Goal: Task Accomplishment & Management: Manage account settings

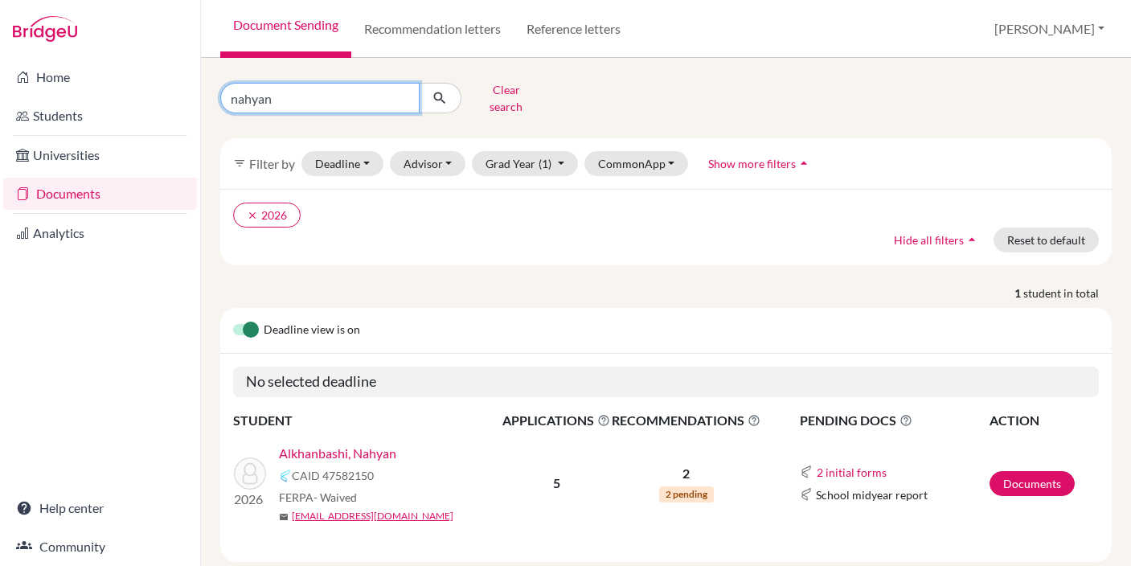
click at [404, 92] on input "nahyan" at bounding box center [319, 98] width 199 height 31
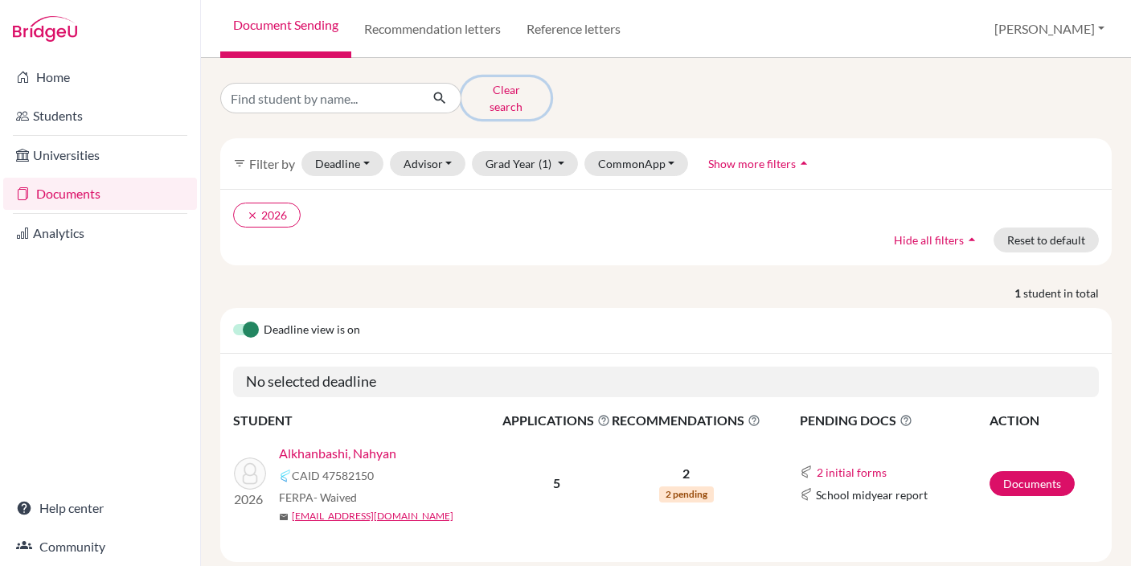
click at [511, 89] on button "Clear search" at bounding box center [505, 98] width 89 height 42
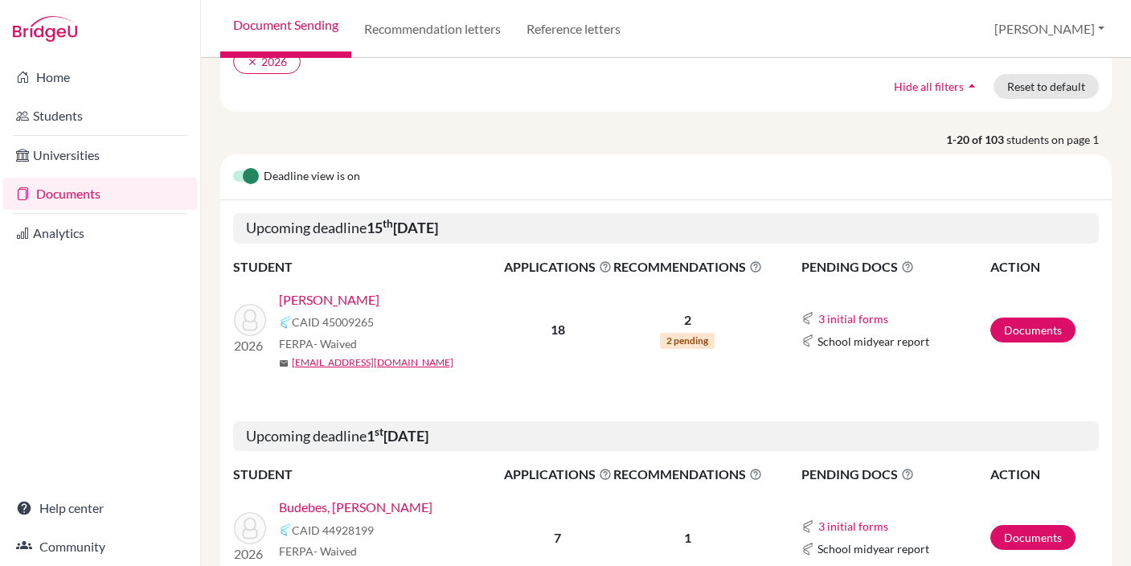
scroll to position [193, 0]
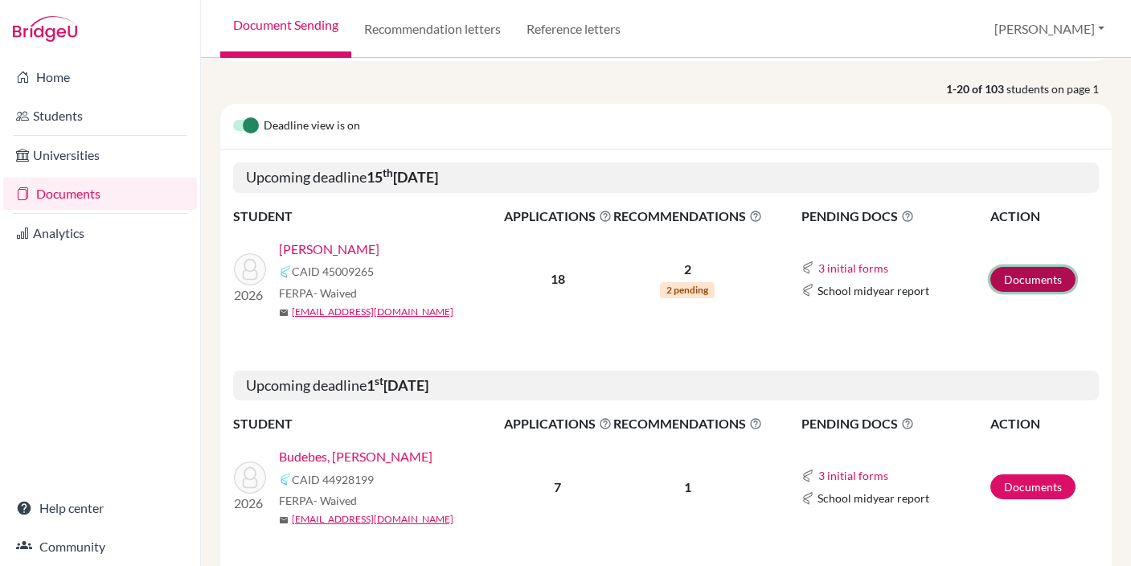
click at [1019, 277] on link "Documents" at bounding box center [1032, 279] width 85 height 25
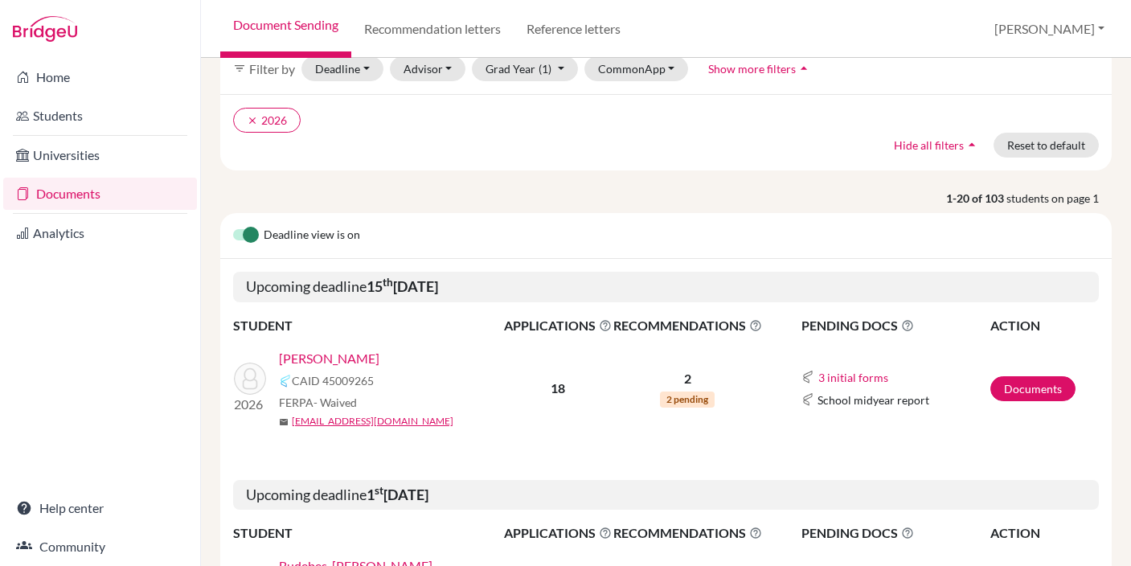
scroll to position [80, 0]
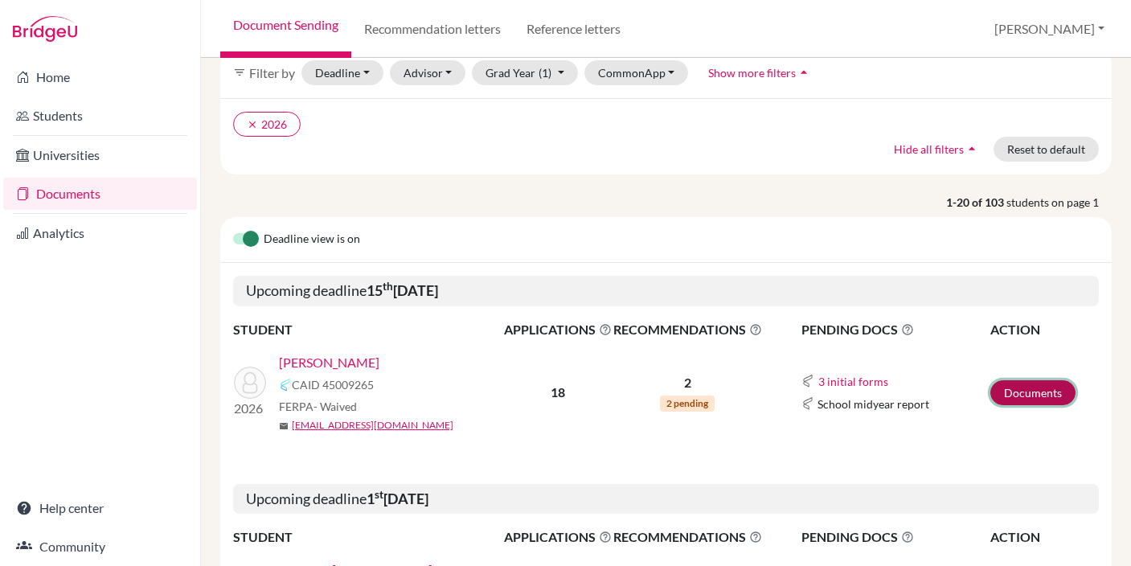
click at [1026, 383] on link "Documents" at bounding box center [1032, 392] width 85 height 25
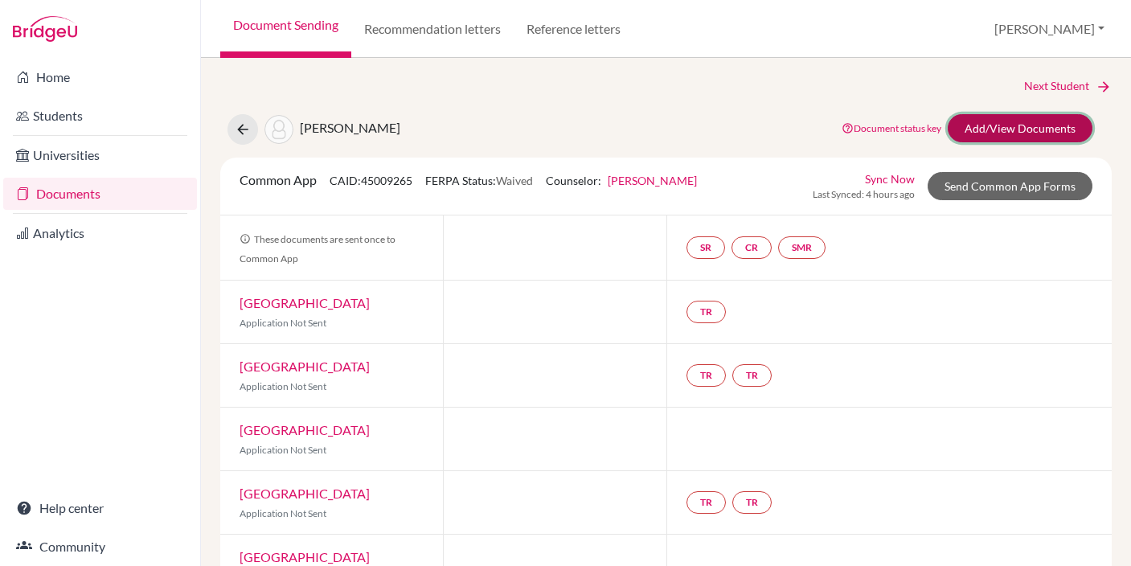
click at [991, 123] on link "Add/View Documents" at bounding box center [1020, 128] width 145 height 28
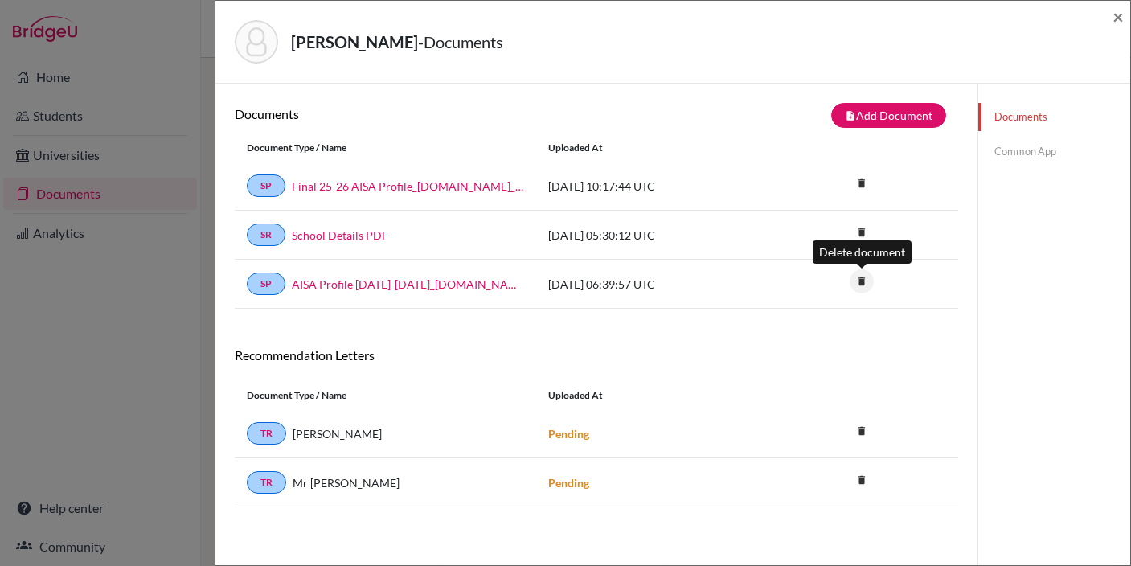
click at [862, 281] on icon "delete" at bounding box center [862, 281] width 24 height 24
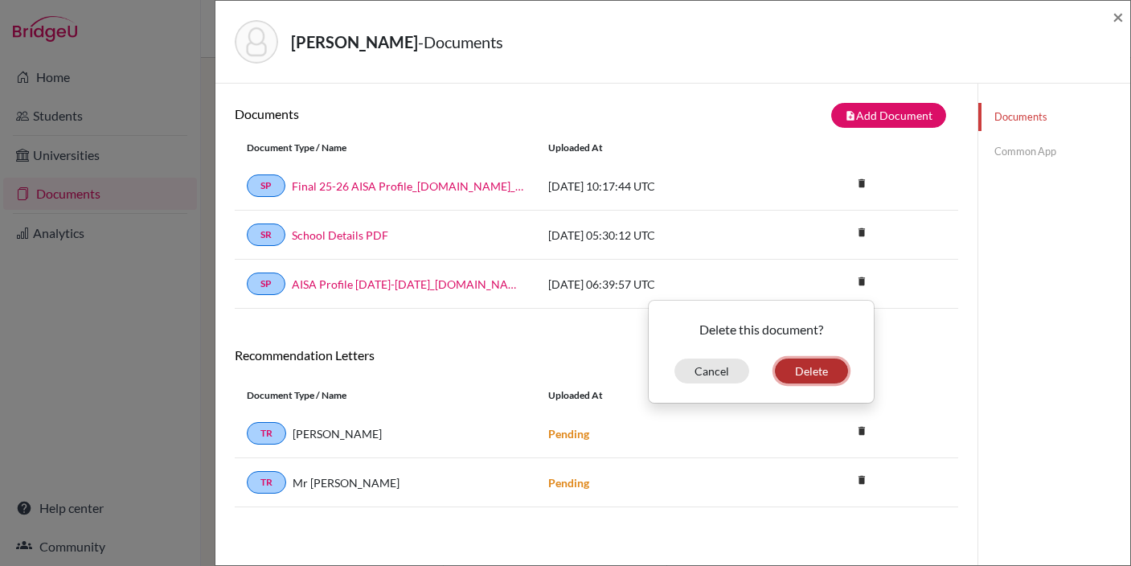
click at [810, 368] on button "Delete" at bounding box center [811, 370] width 73 height 25
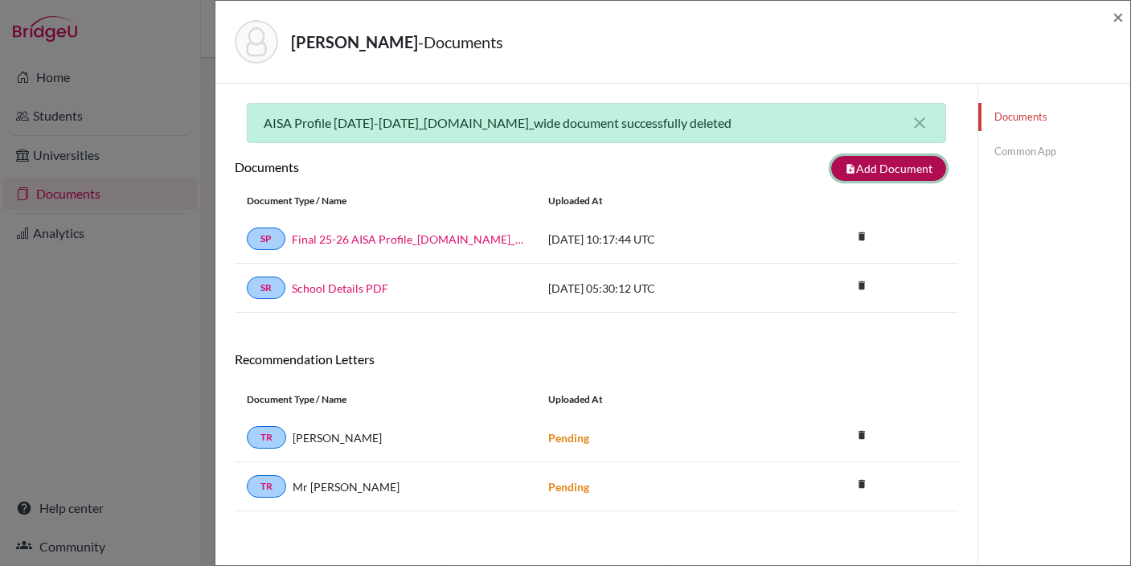
click at [872, 174] on button "note_add Add Document" at bounding box center [888, 168] width 115 height 25
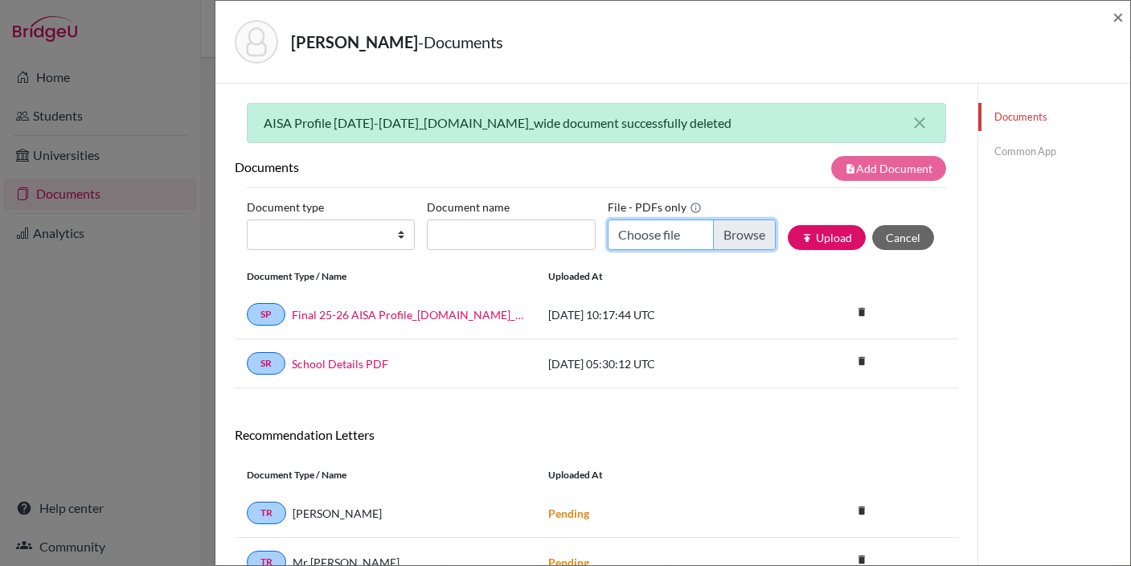
click at [749, 231] on input "Choose file" at bounding box center [692, 234] width 168 height 31
type input "C:\fakepath\AISA_Transcript_official_S1 Al Homouz, Mohammad.pdf"
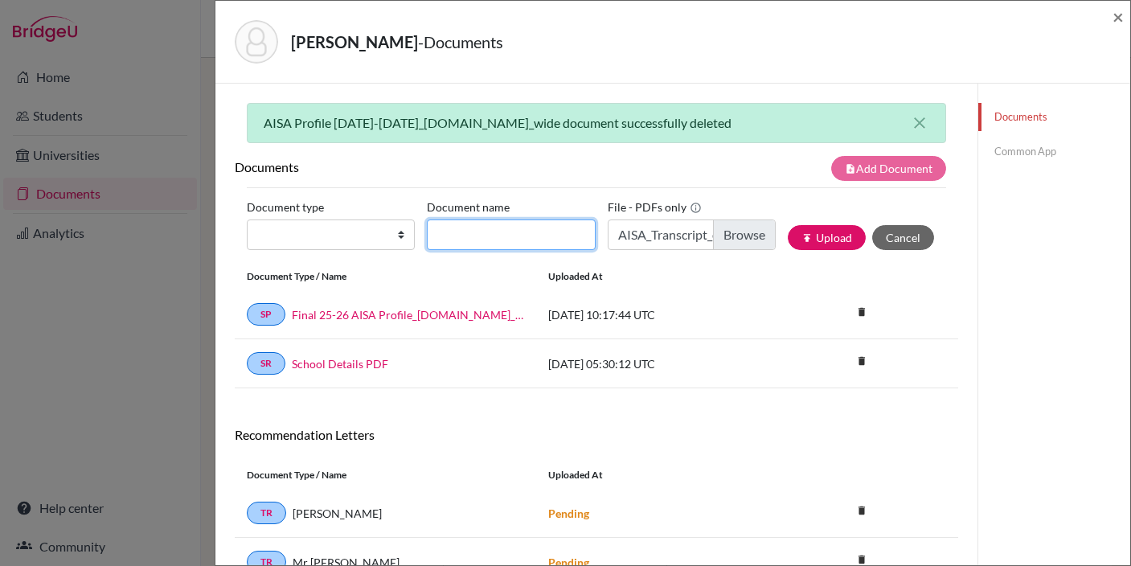
click at [497, 233] on input "Document name" at bounding box center [511, 234] width 168 height 31
type input "S"
type input "Transcript"
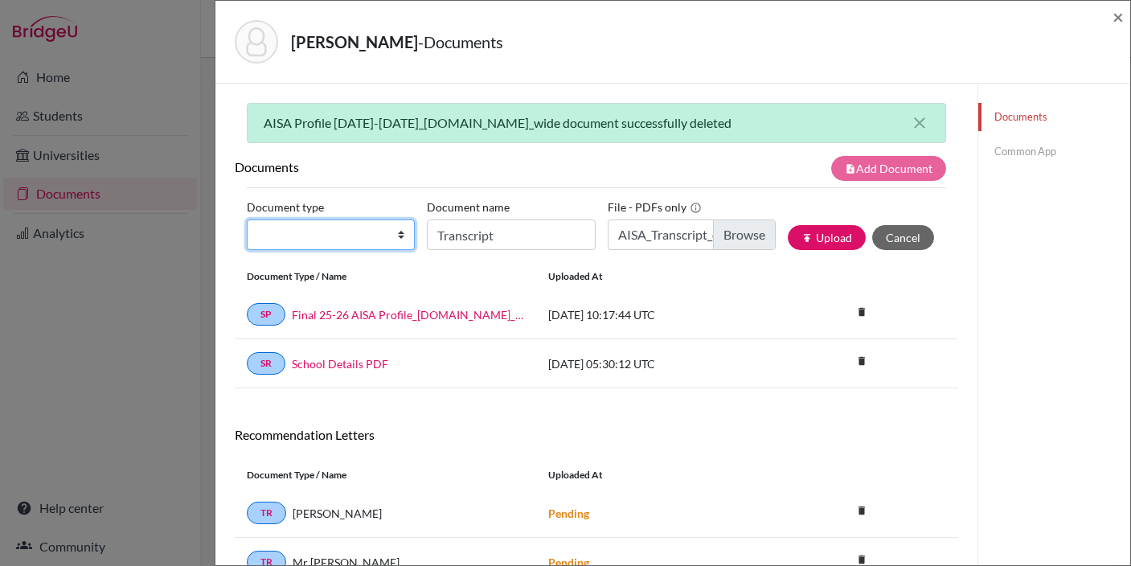
click at [348, 233] on select "Change explanation for Common App reports Counselor recommendation Internationa…" at bounding box center [331, 234] width 168 height 31
select select "2"
click at [247, 219] on select "Change explanation for Common App reports Counselor recommendation Internationa…" at bounding box center [331, 234] width 168 height 31
click at [1061, 291] on div "Documents Common App" at bounding box center [1053, 367] width 153 height 566
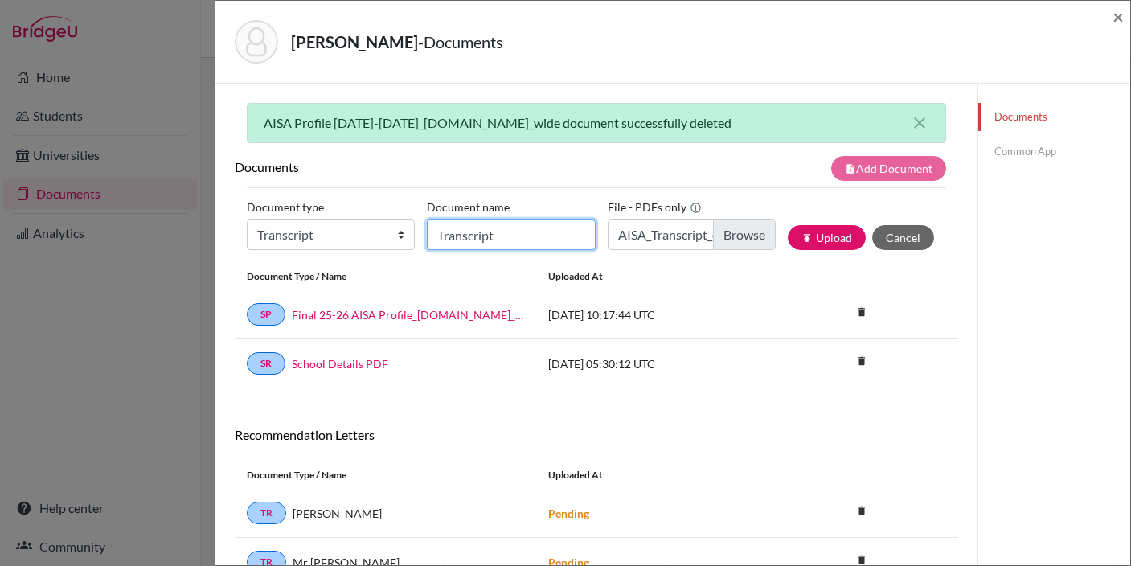
click at [527, 238] on input "Transcript" at bounding box center [511, 234] width 168 height 31
type input "Transcript Sept"
click at [830, 238] on button "publish Upload" at bounding box center [827, 237] width 78 height 25
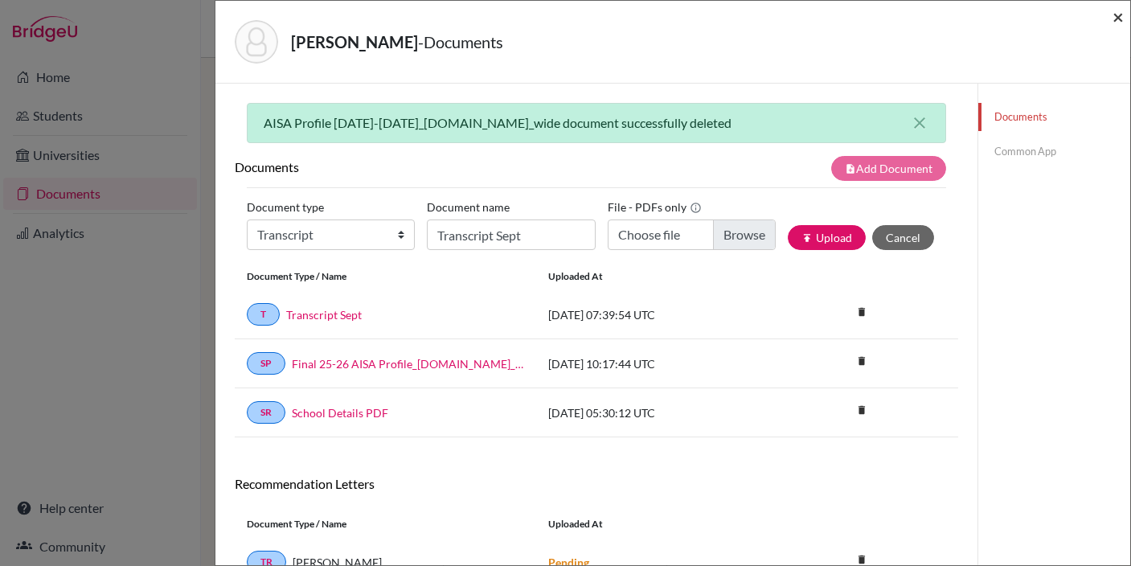
click at [1116, 15] on span "×" at bounding box center [1117, 16] width 11 height 23
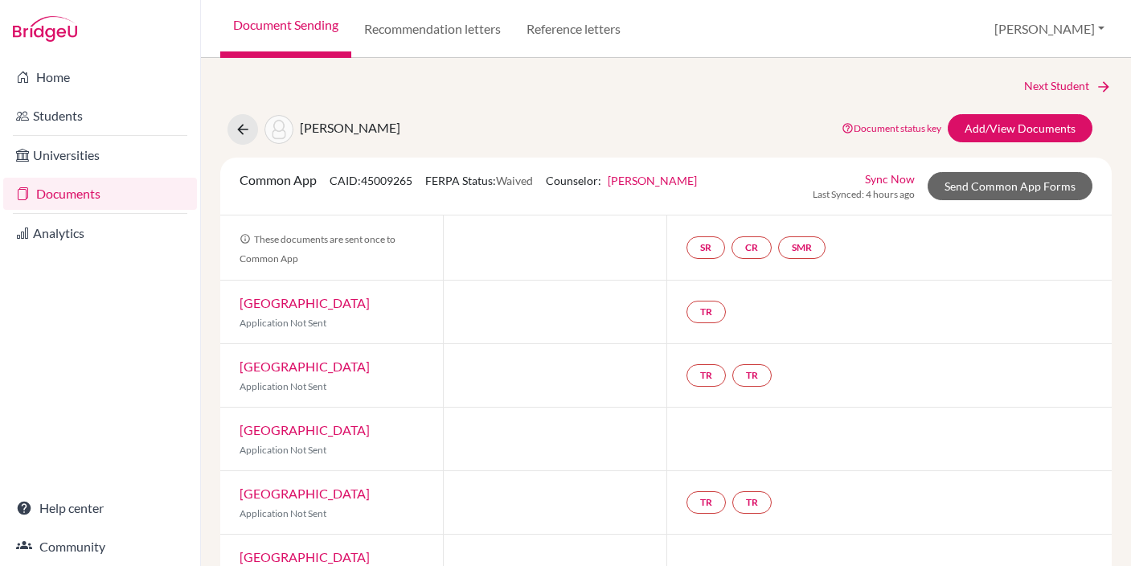
click at [66, 193] on link "Documents" at bounding box center [100, 194] width 194 height 32
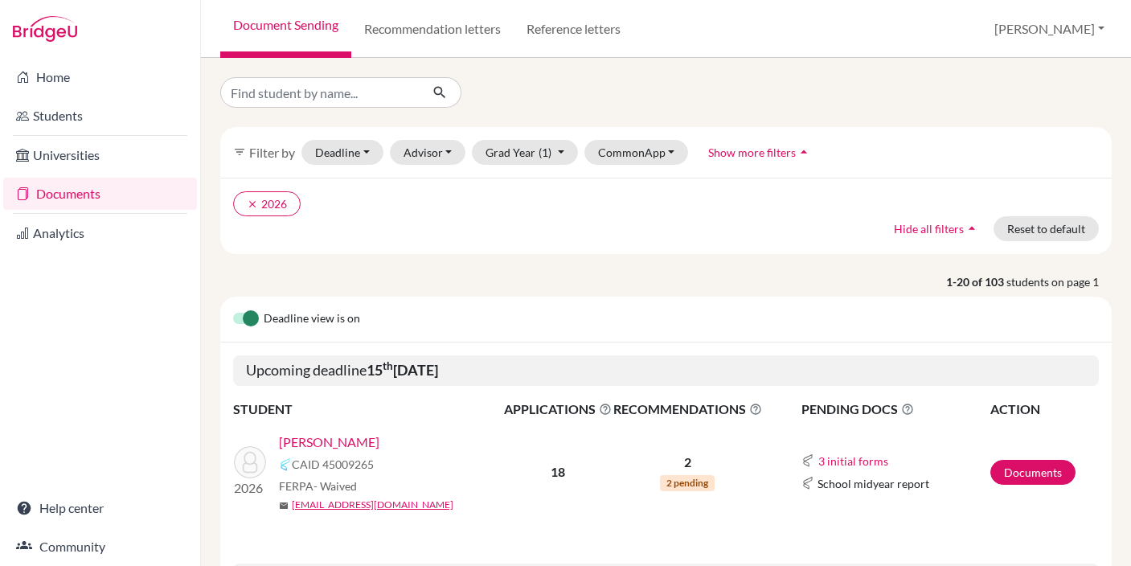
scroll to position [365, 0]
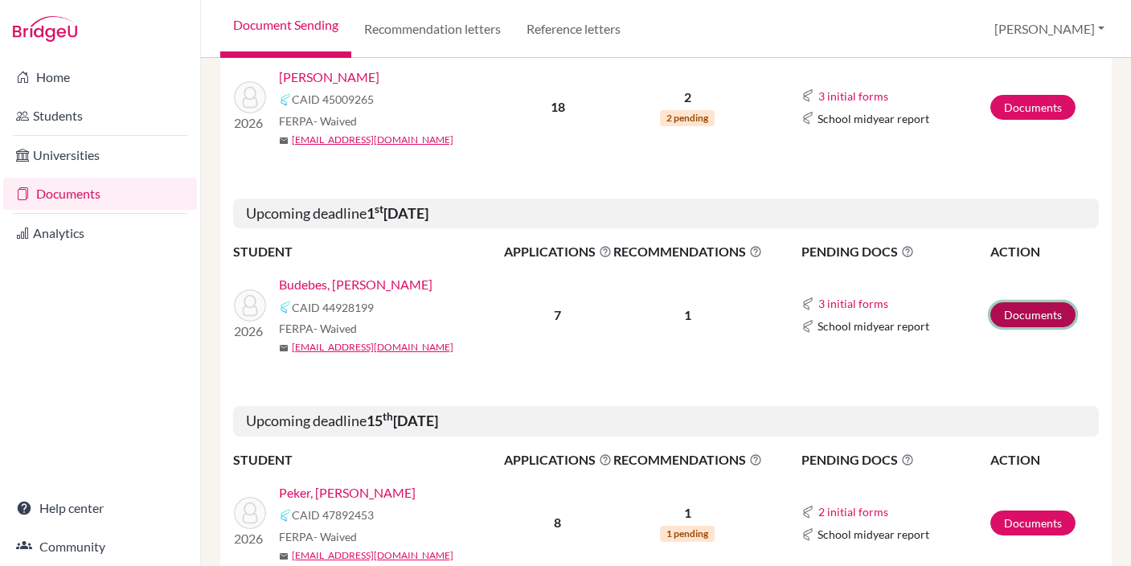
click at [1018, 319] on link "Documents" at bounding box center [1032, 314] width 85 height 25
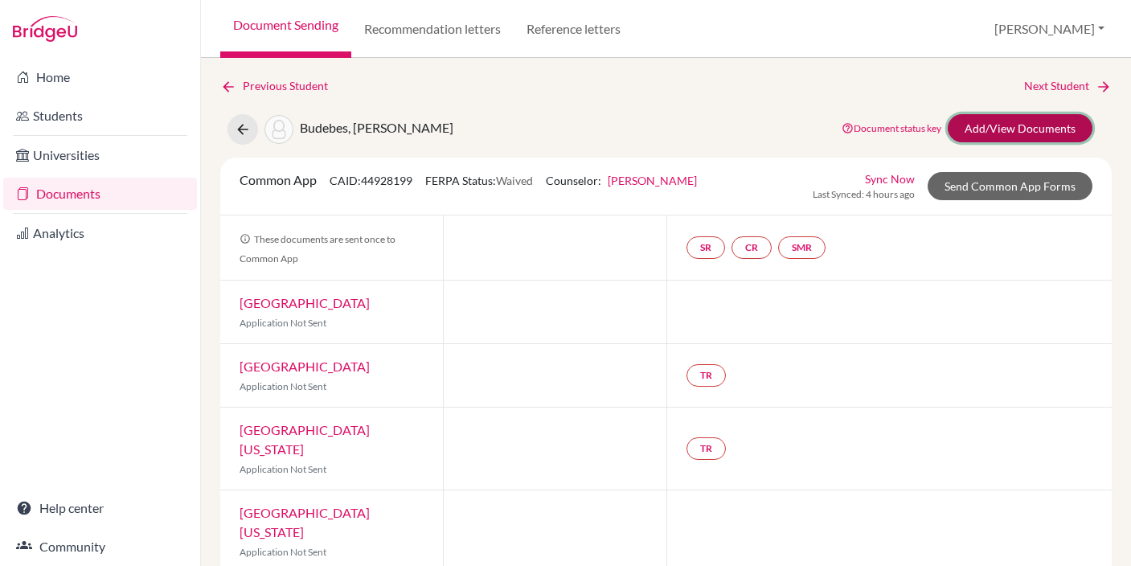
click at [982, 125] on link "Add/View Documents" at bounding box center [1020, 128] width 145 height 28
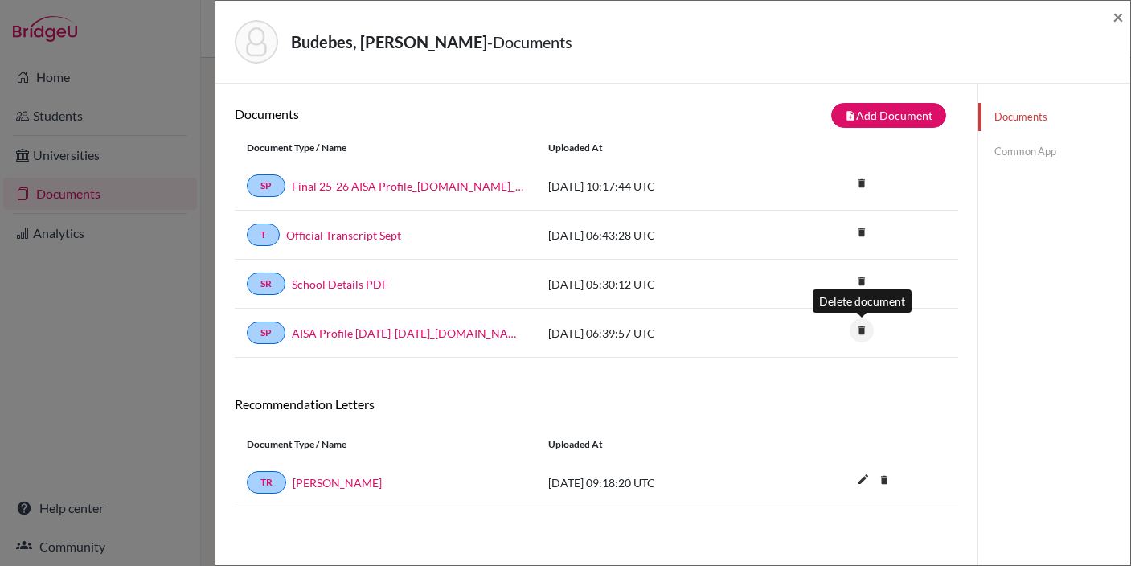
click at [860, 328] on icon "delete" at bounding box center [862, 330] width 24 height 24
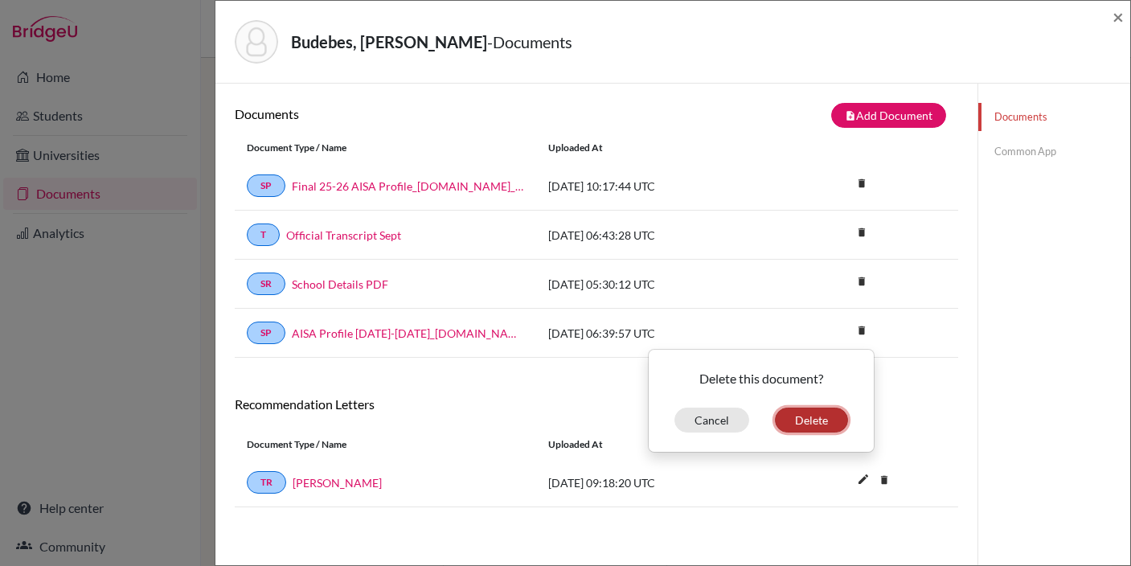
click at [822, 422] on button "Delete" at bounding box center [811, 420] width 73 height 25
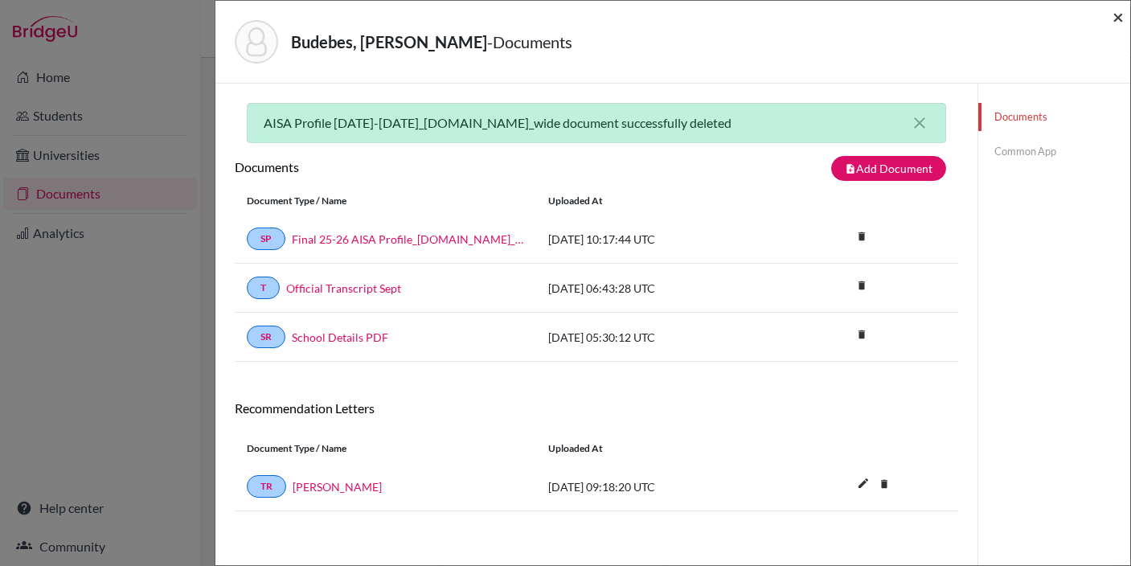
click at [1114, 18] on span "×" at bounding box center [1117, 16] width 11 height 23
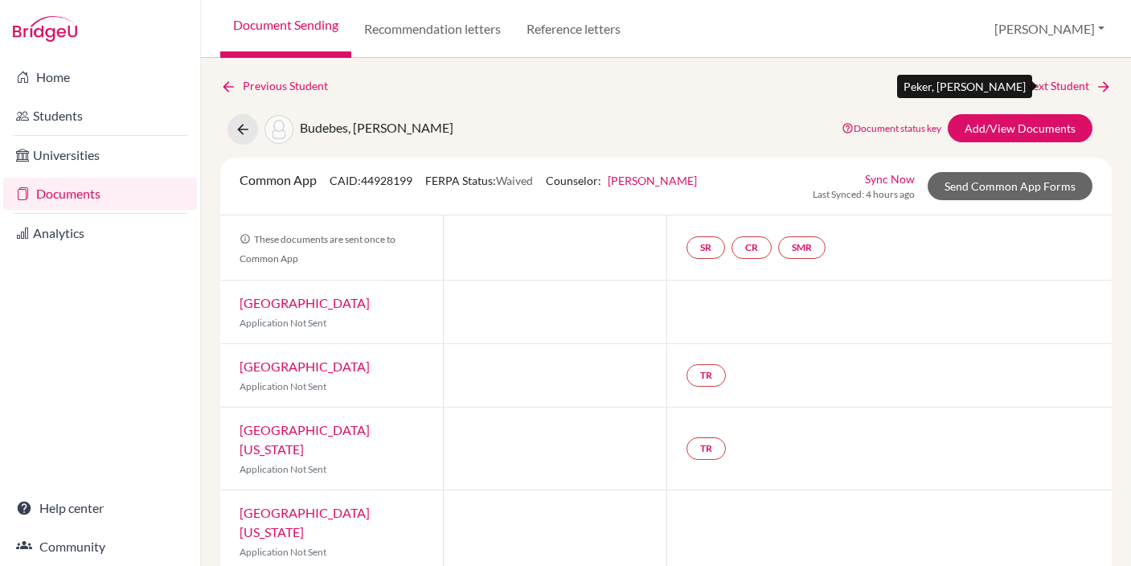
click at [1073, 86] on link "Next Student" at bounding box center [1068, 86] width 88 height 18
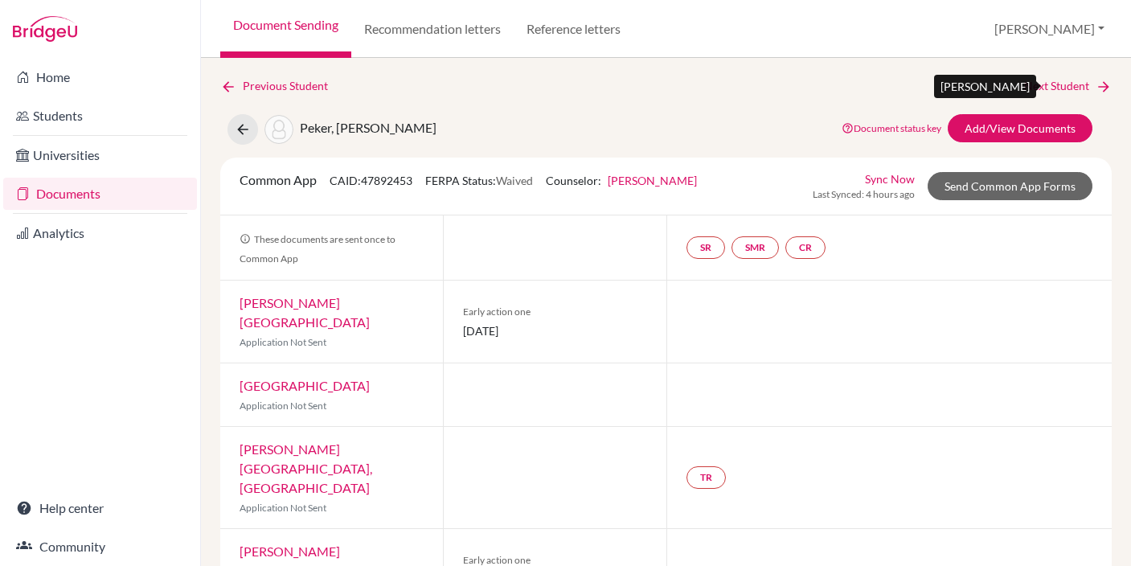
click at [1073, 86] on link "Next Student" at bounding box center [1068, 86] width 88 height 18
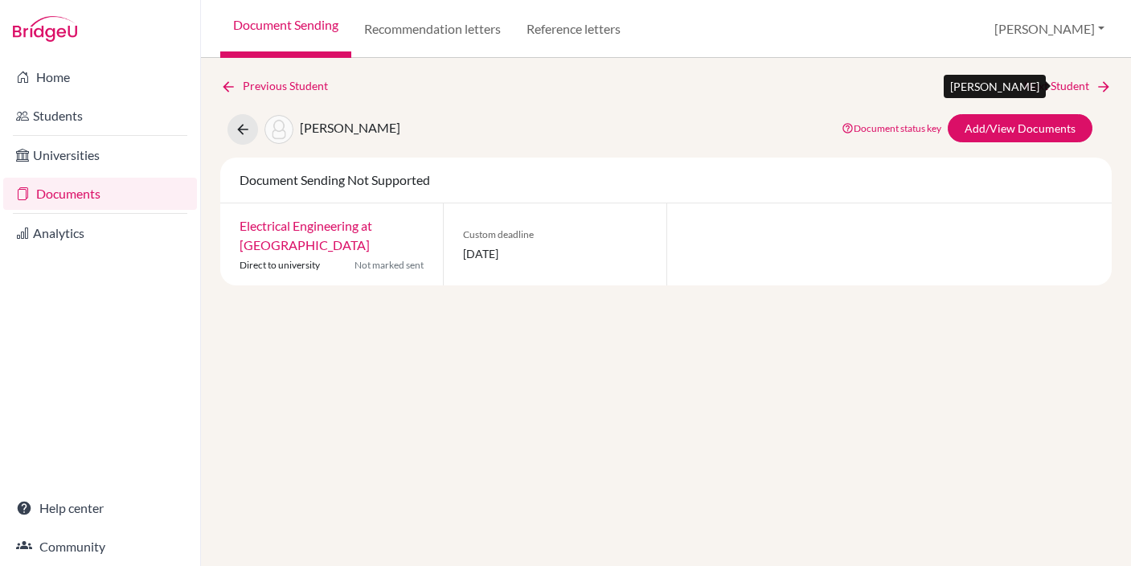
click at [1073, 86] on link "Next Student" at bounding box center [1068, 86] width 88 height 18
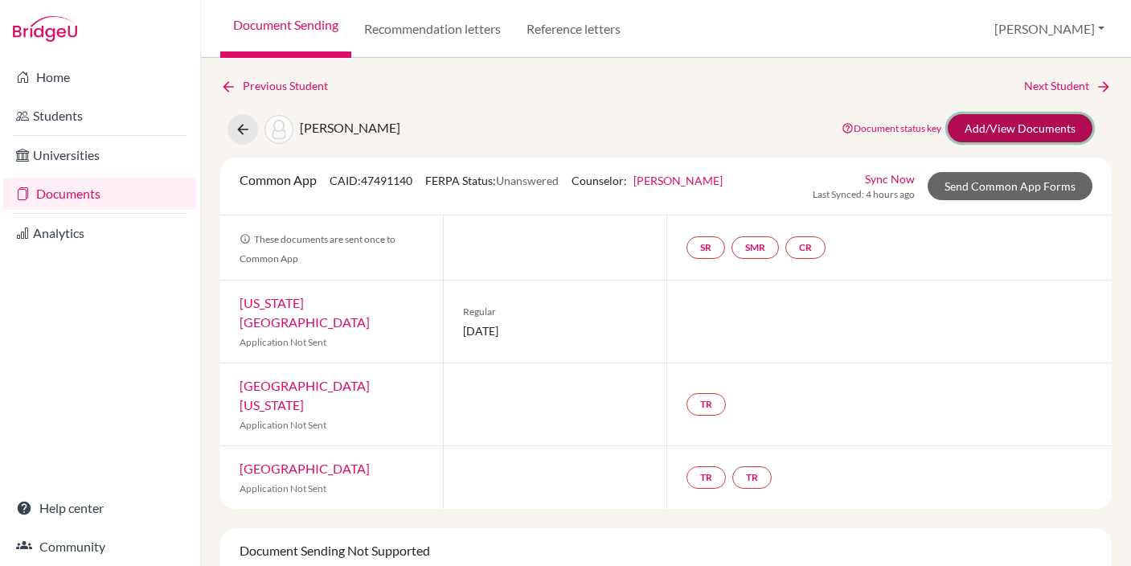
click at [1010, 125] on link "Add/View Documents" at bounding box center [1020, 128] width 145 height 28
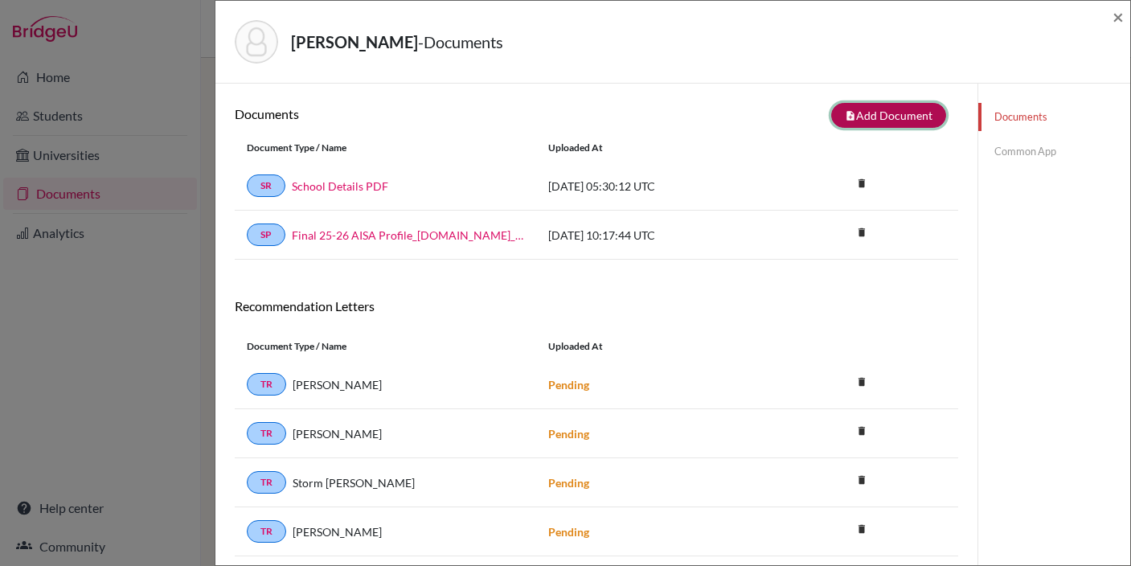
click at [879, 113] on button "note_add Add Document" at bounding box center [888, 115] width 115 height 25
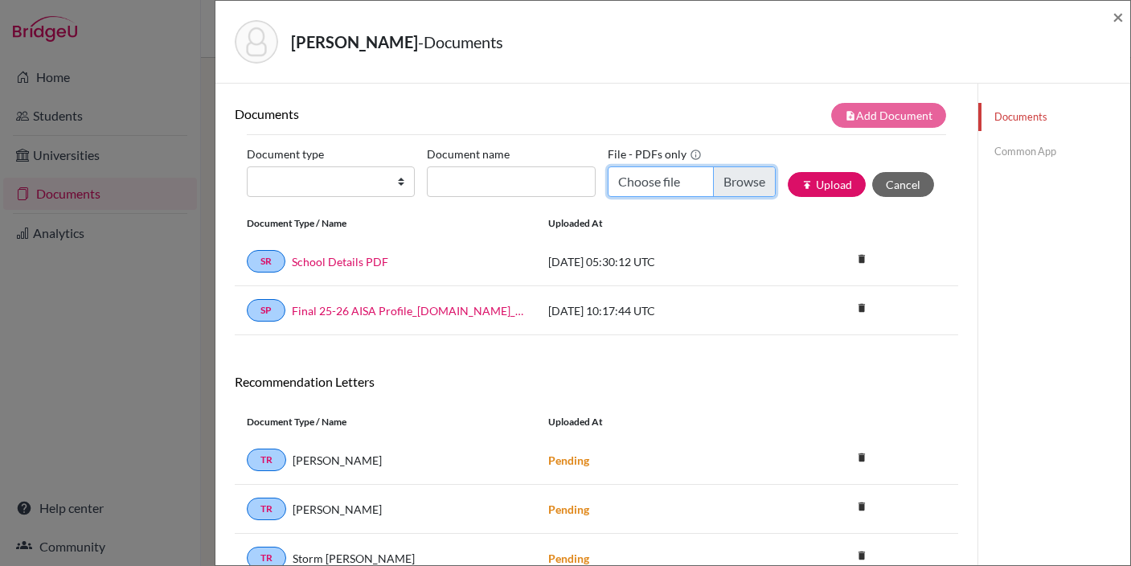
click at [747, 184] on input "Choose file" at bounding box center [692, 181] width 168 height 31
type input "C:\fakepath\AISA_Transcript_official_S1 Rizvi, Saman.pdf"
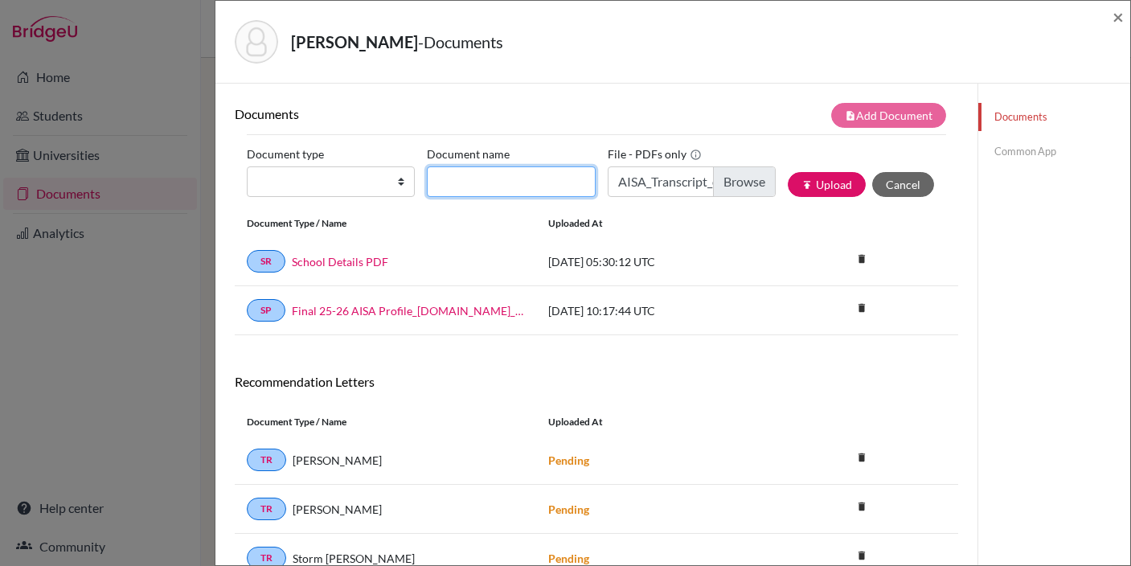
click at [502, 177] on input "Document name" at bounding box center [511, 181] width 168 height 31
type input "Transcript Sept"
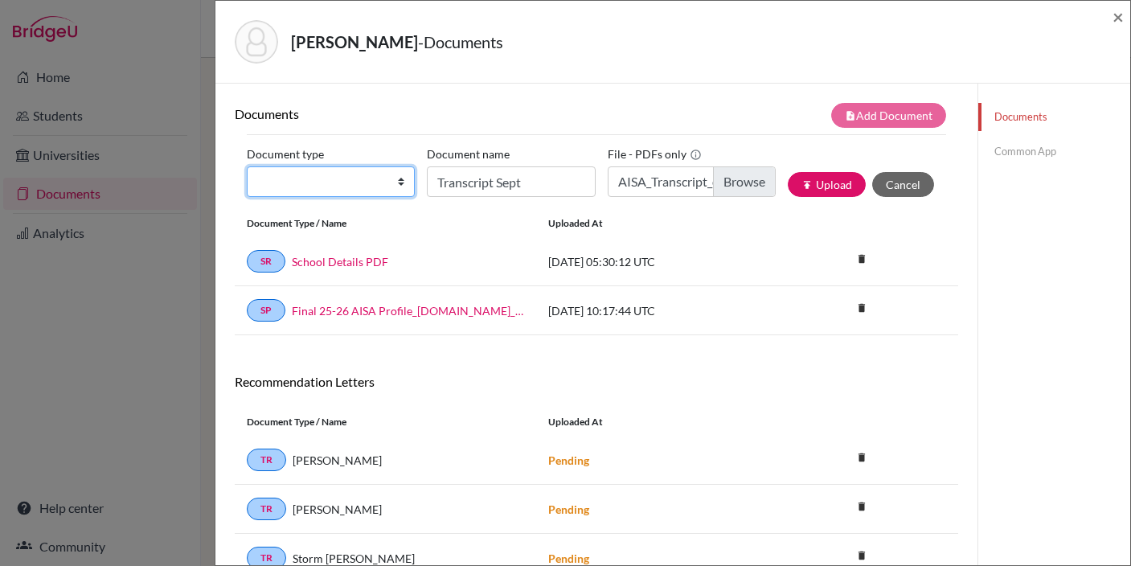
click at [324, 184] on select "Change explanation for Common App reports Counselor recommendation Internationa…" at bounding box center [331, 181] width 168 height 31
select select "2"
click at [247, 166] on select "Change explanation for Common App reports Counselor recommendation Internationa…" at bounding box center [331, 181] width 168 height 31
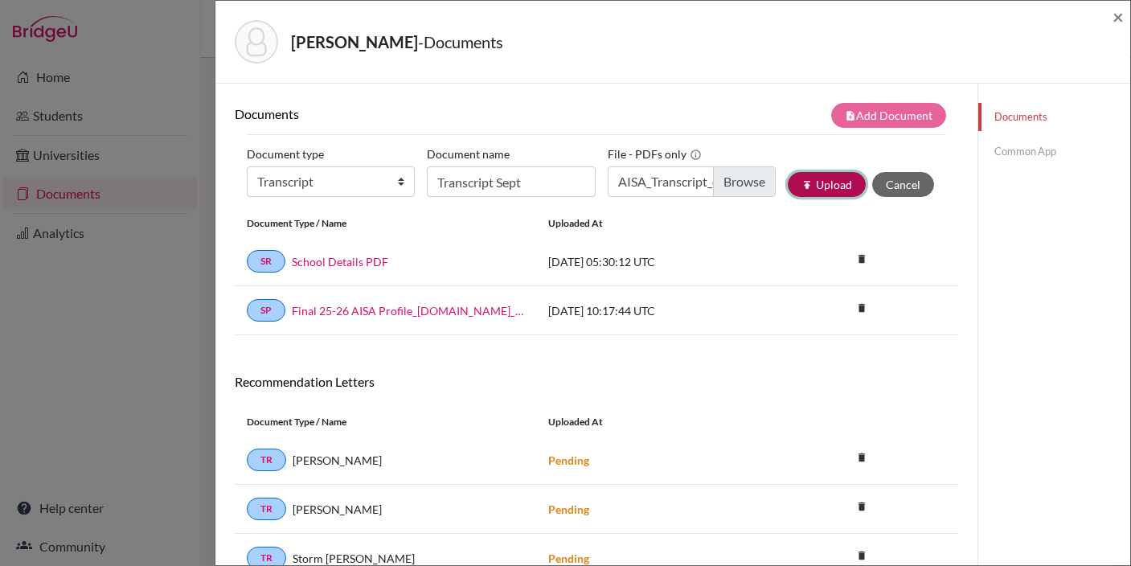
click at [840, 183] on button "publish Upload" at bounding box center [827, 184] width 78 height 25
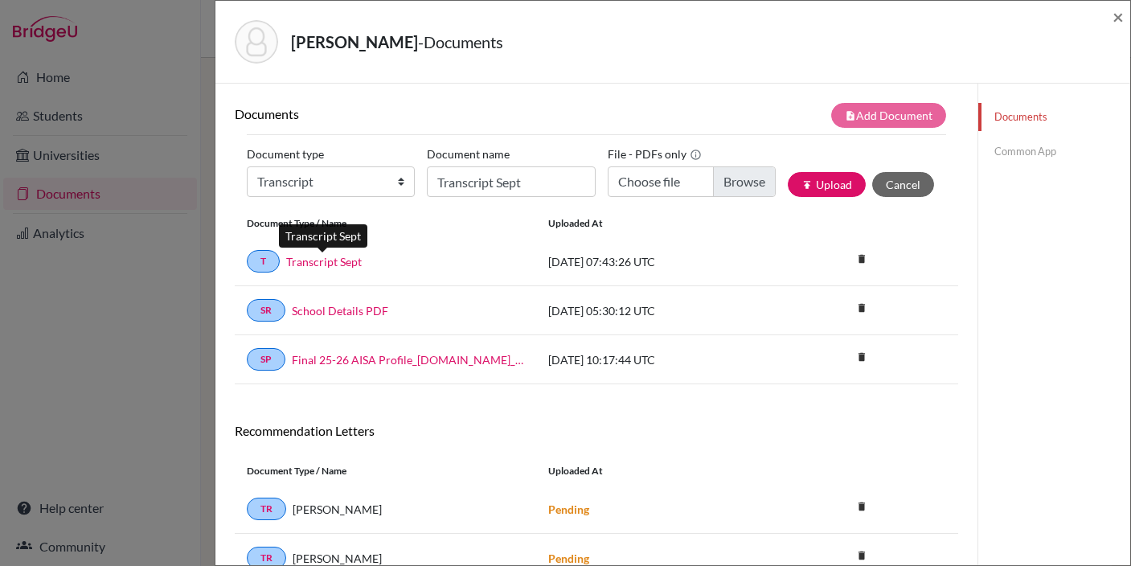
click at [324, 259] on link "Transcript Sept" at bounding box center [324, 261] width 76 height 17
click at [1120, 15] on span "×" at bounding box center [1117, 16] width 11 height 23
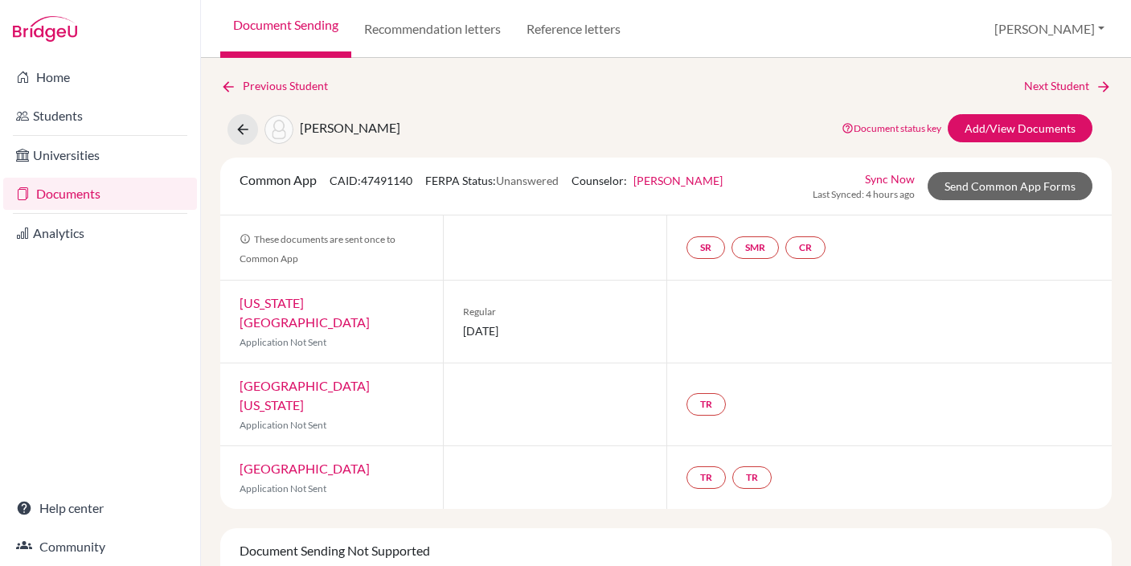
click at [75, 193] on link "Documents" at bounding box center [100, 194] width 194 height 32
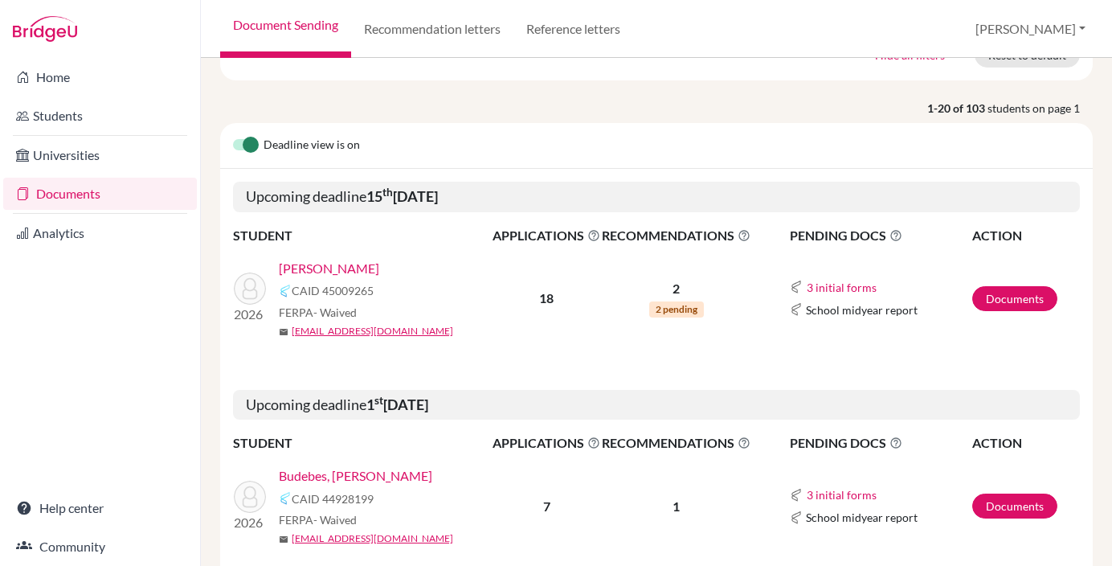
scroll to position [178, 0]
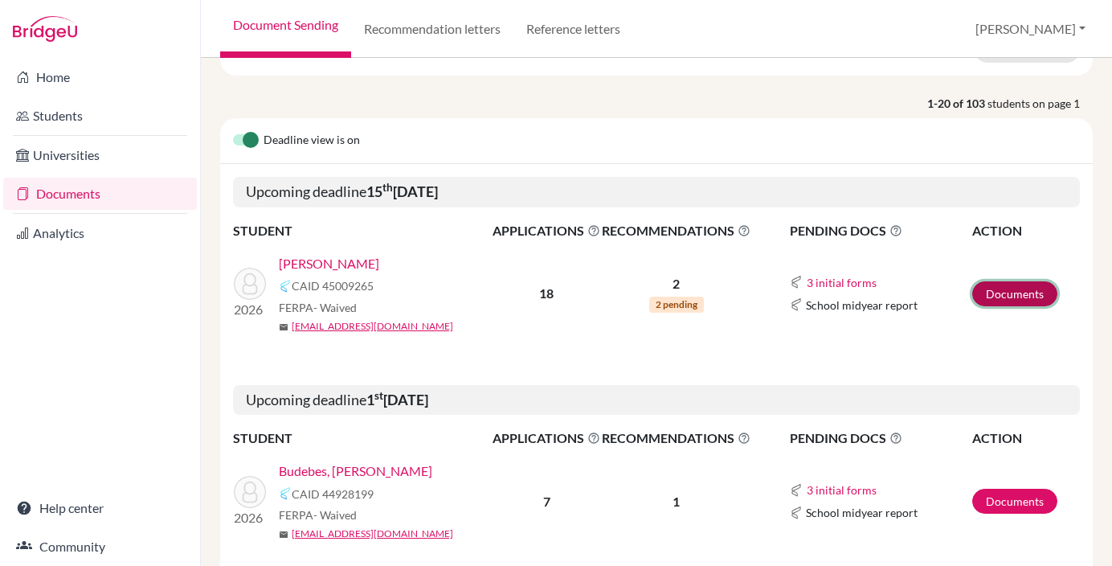
click at [1010, 292] on link "Documents" at bounding box center [1015, 293] width 85 height 25
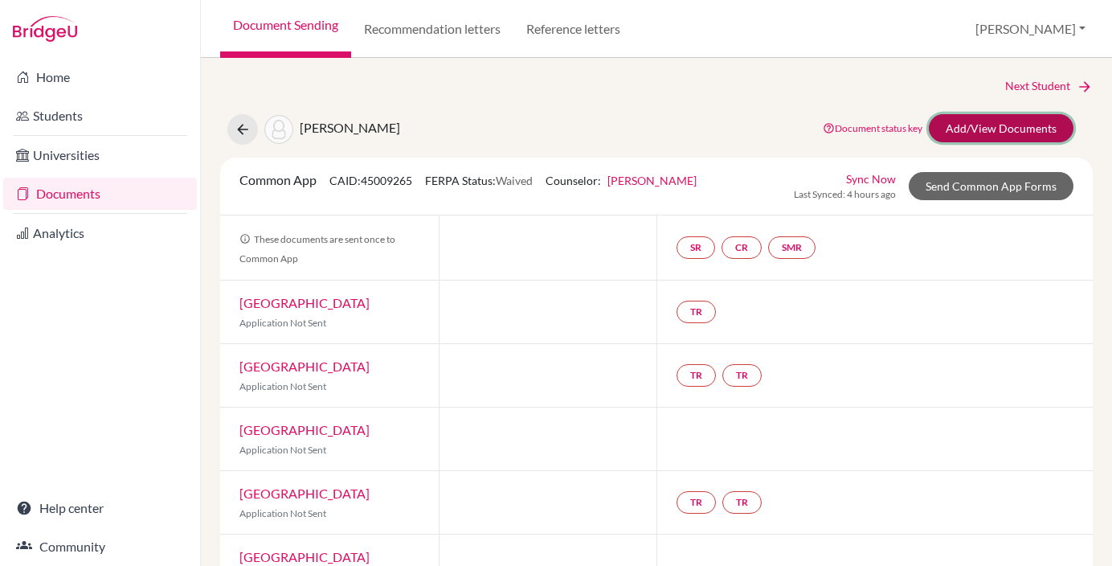
click at [985, 129] on link "Add/View Documents" at bounding box center [1001, 128] width 145 height 28
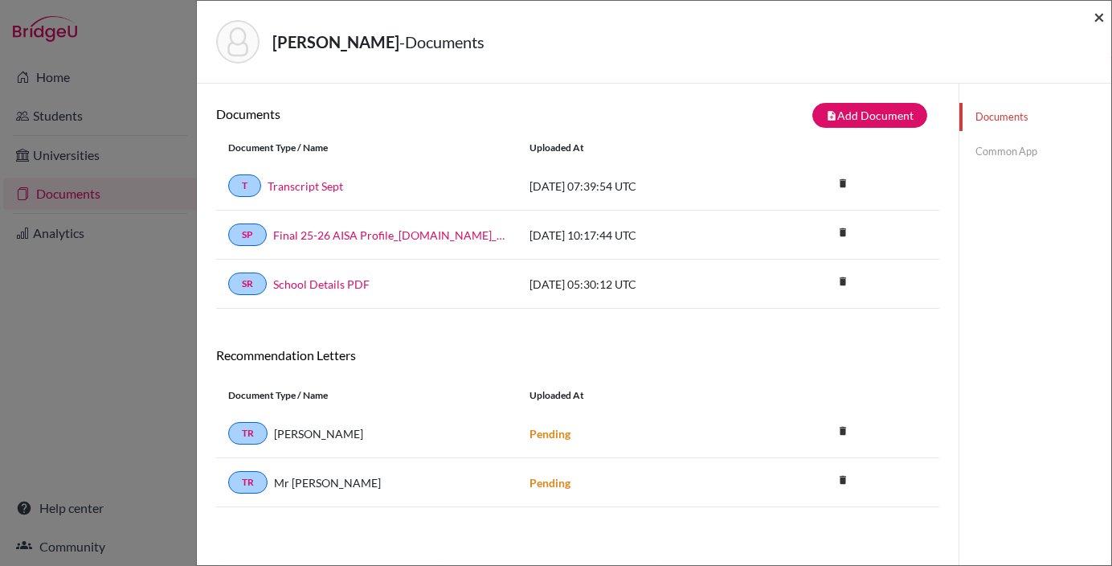
click at [1099, 18] on span "×" at bounding box center [1099, 16] width 11 height 23
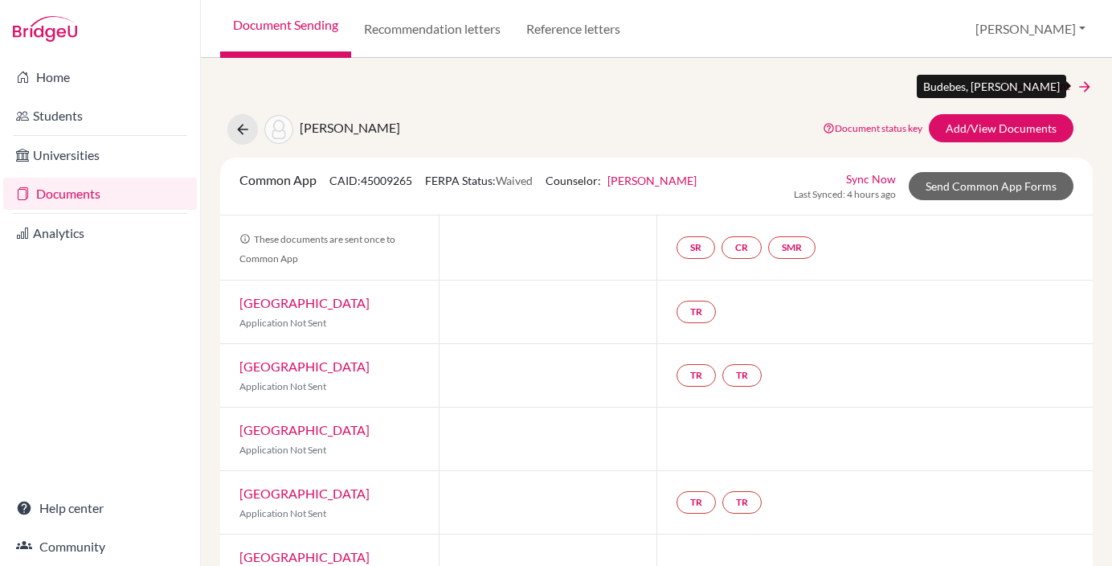
click at [1043, 87] on link "Next Student" at bounding box center [1050, 86] width 88 height 18
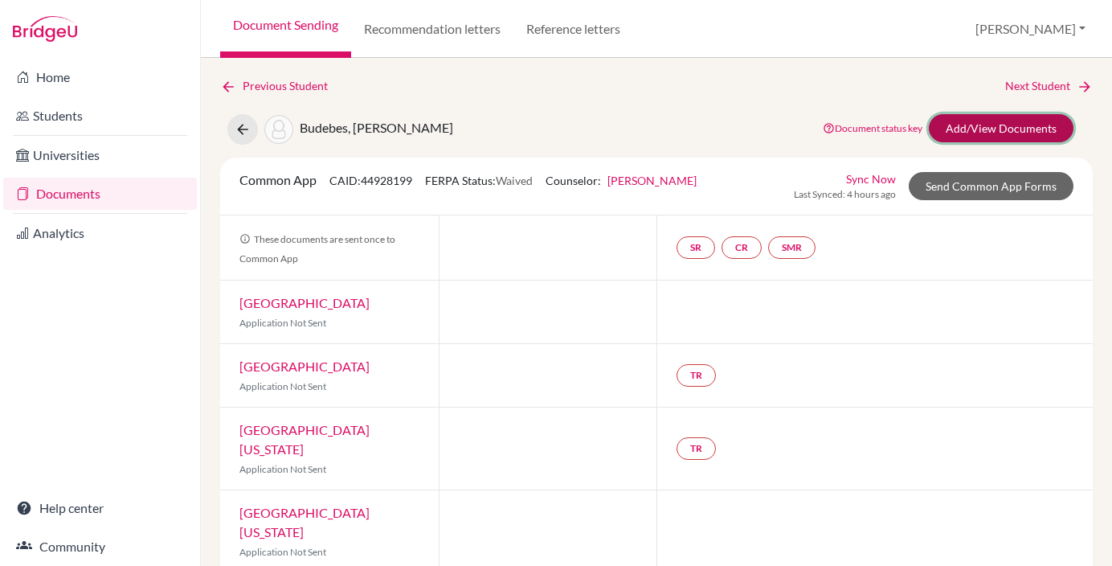
click at [1013, 127] on link "Add/View Documents" at bounding box center [1001, 128] width 145 height 28
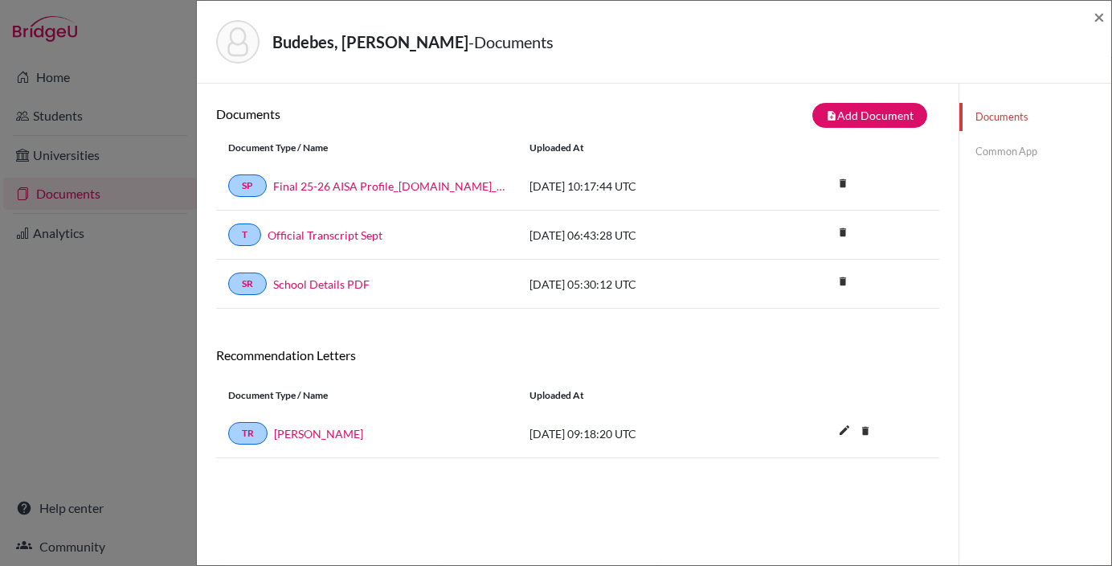
click at [1106, 17] on div "Budebes, Sara - Documents ×" at bounding box center [654, 42] width 915 height 83
click at [1100, 16] on span "×" at bounding box center [1099, 16] width 11 height 23
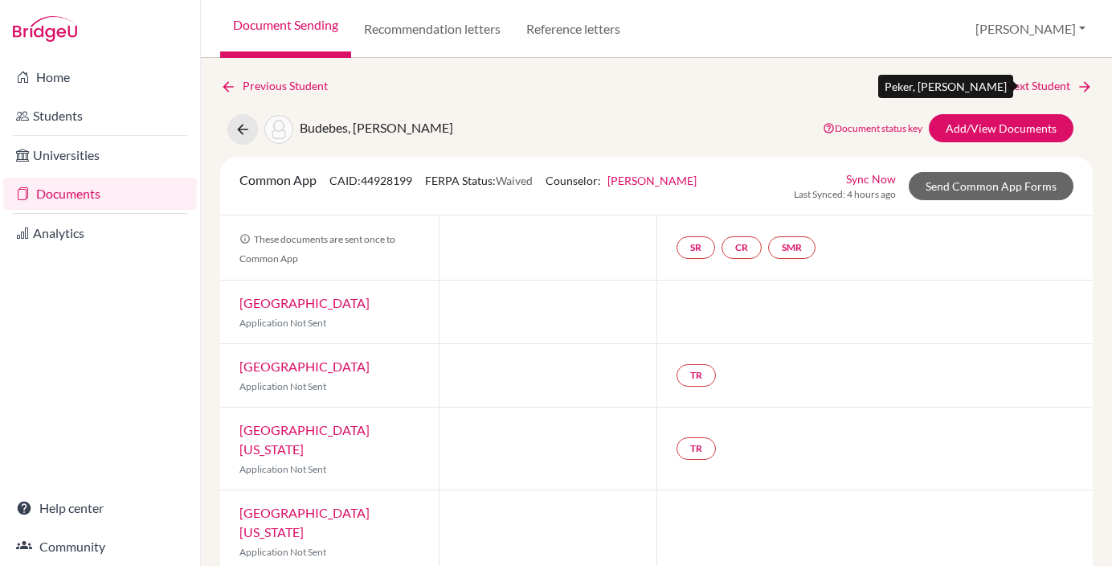
click at [1034, 84] on link "Next Student" at bounding box center [1050, 86] width 88 height 18
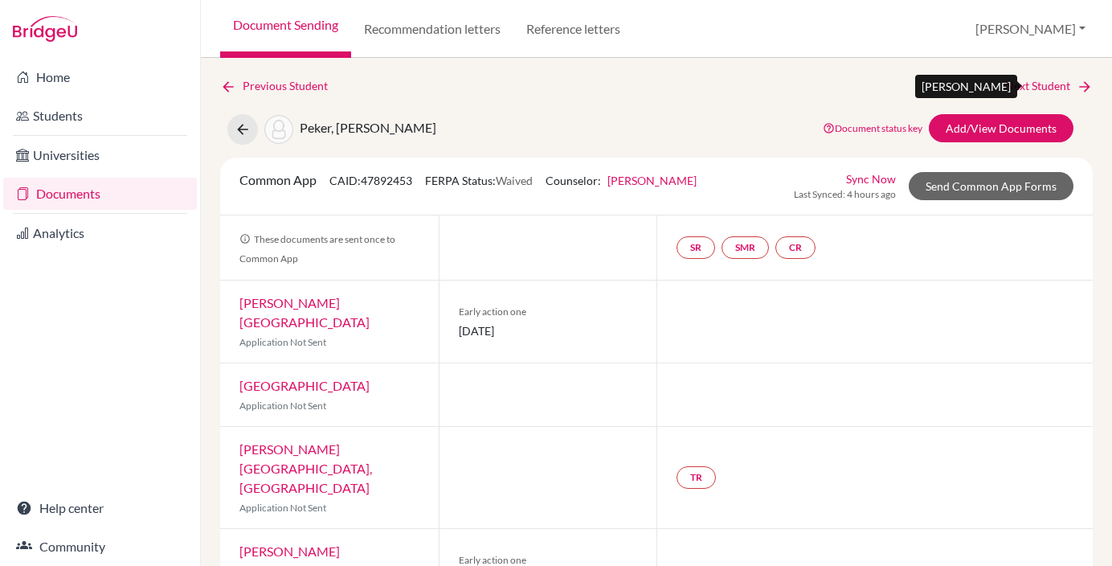
click at [1048, 82] on link "Next Student" at bounding box center [1050, 86] width 88 height 18
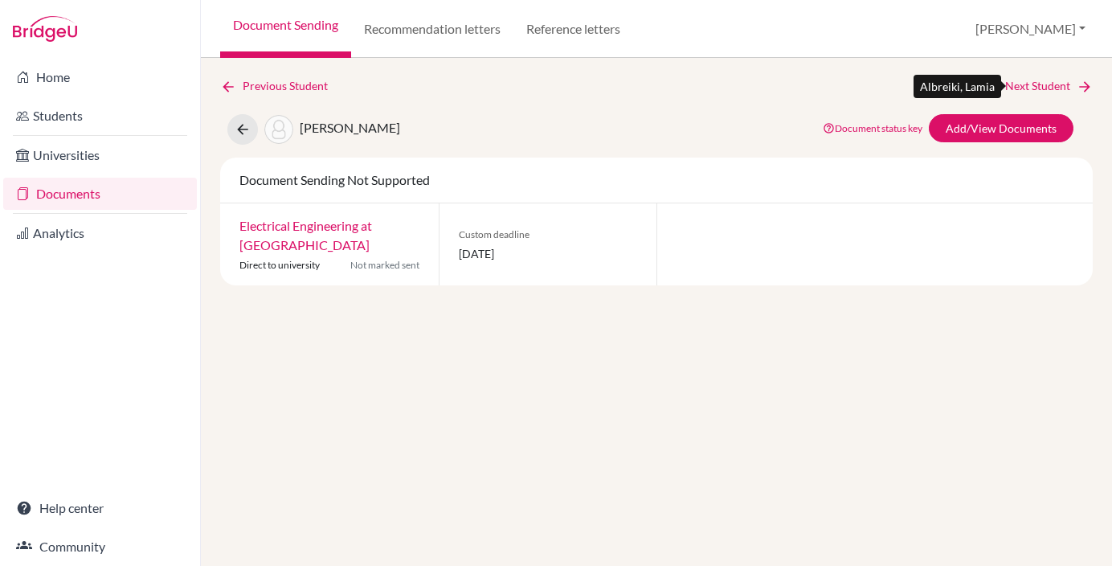
click at [1043, 81] on link "Next Student" at bounding box center [1050, 86] width 88 height 18
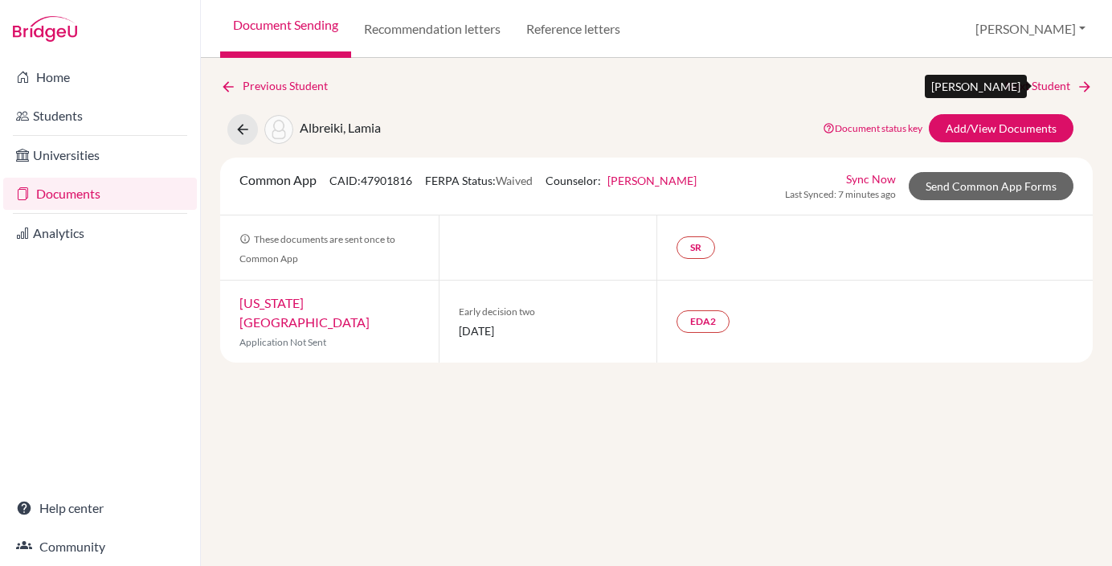
click at [1043, 81] on link "Next Student" at bounding box center [1050, 86] width 88 height 18
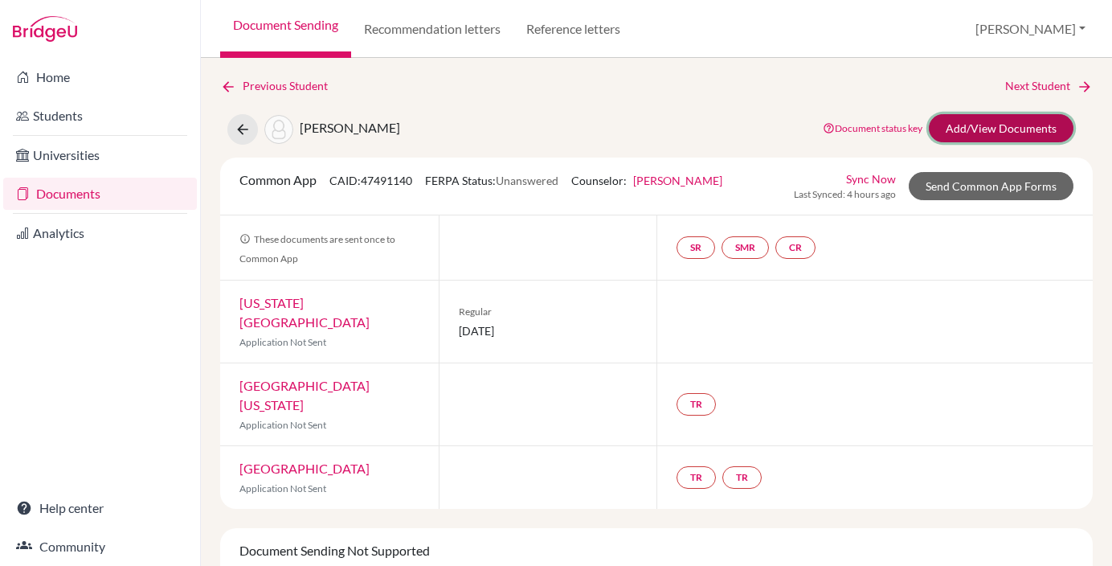
click at [1004, 132] on link "Add/View Documents" at bounding box center [1001, 128] width 145 height 28
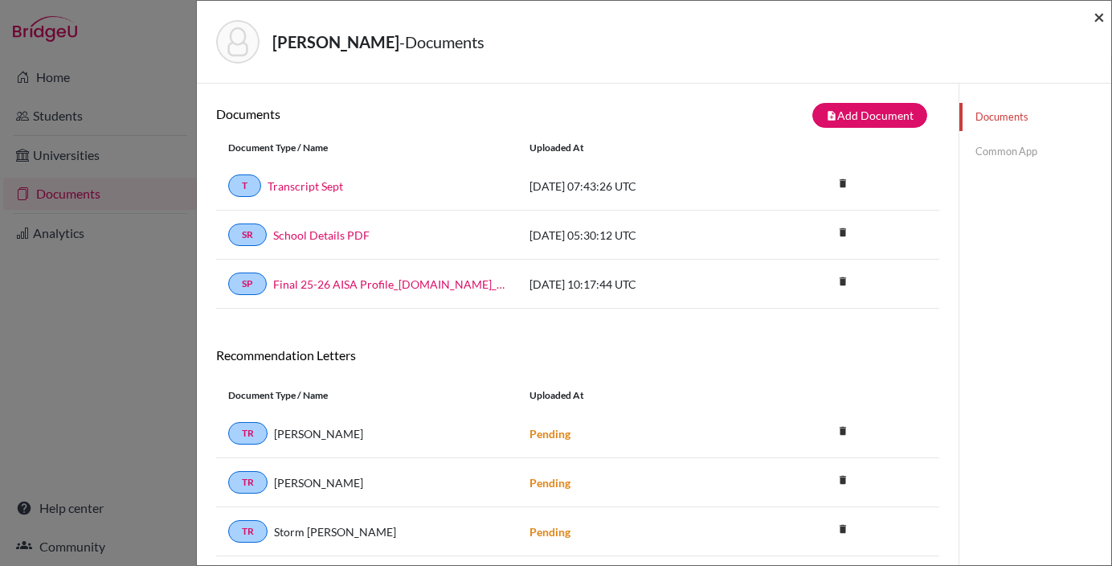
click at [1100, 18] on span "×" at bounding box center [1099, 16] width 11 height 23
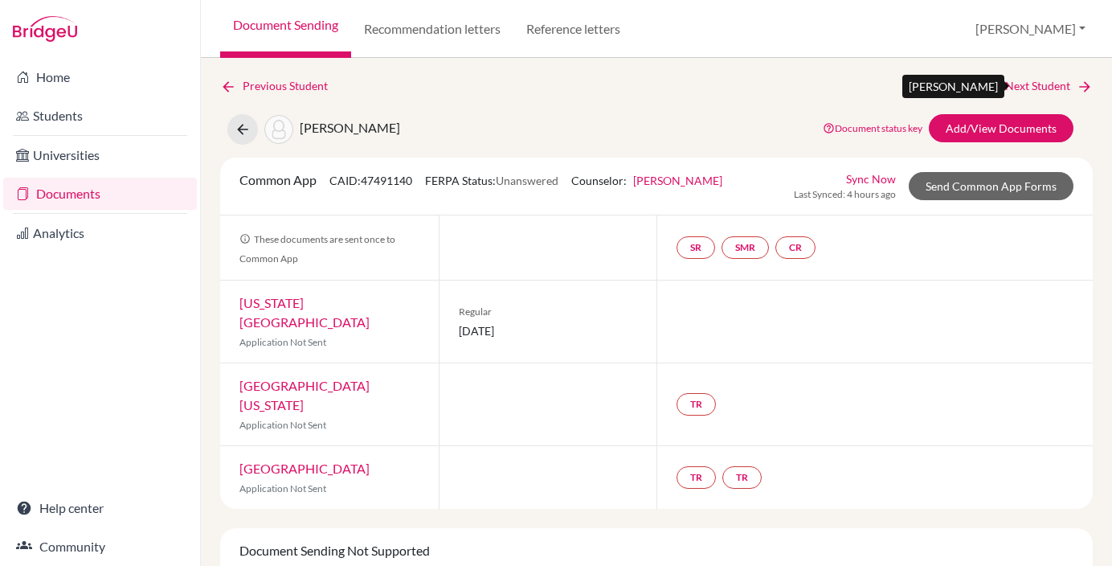
click at [1039, 83] on link "Next Student" at bounding box center [1050, 86] width 88 height 18
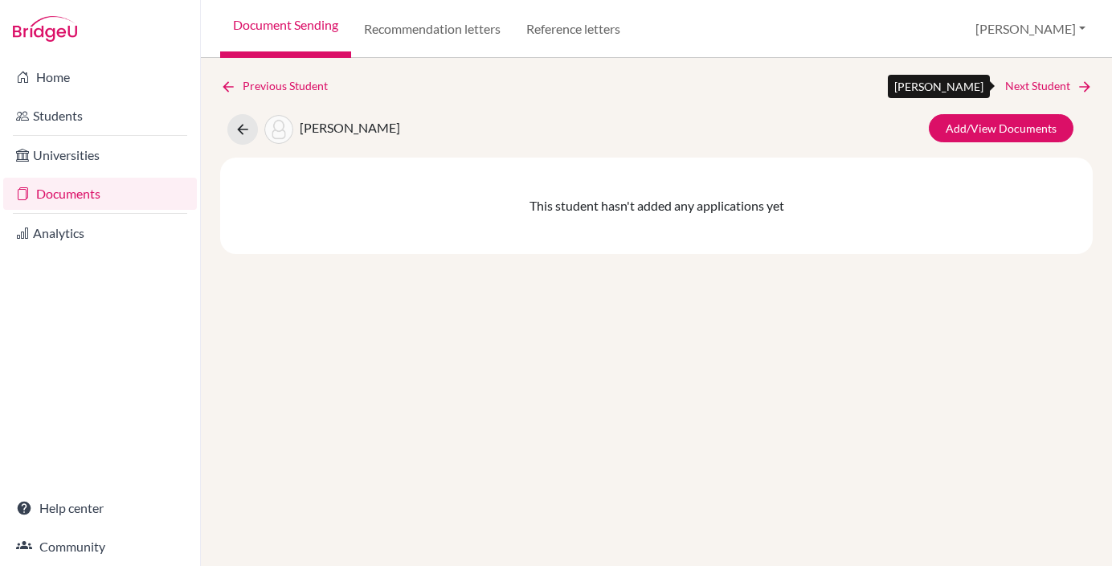
click at [1039, 83] on link "Next Student" at bounding box center [1050, 86] width 88 height 18
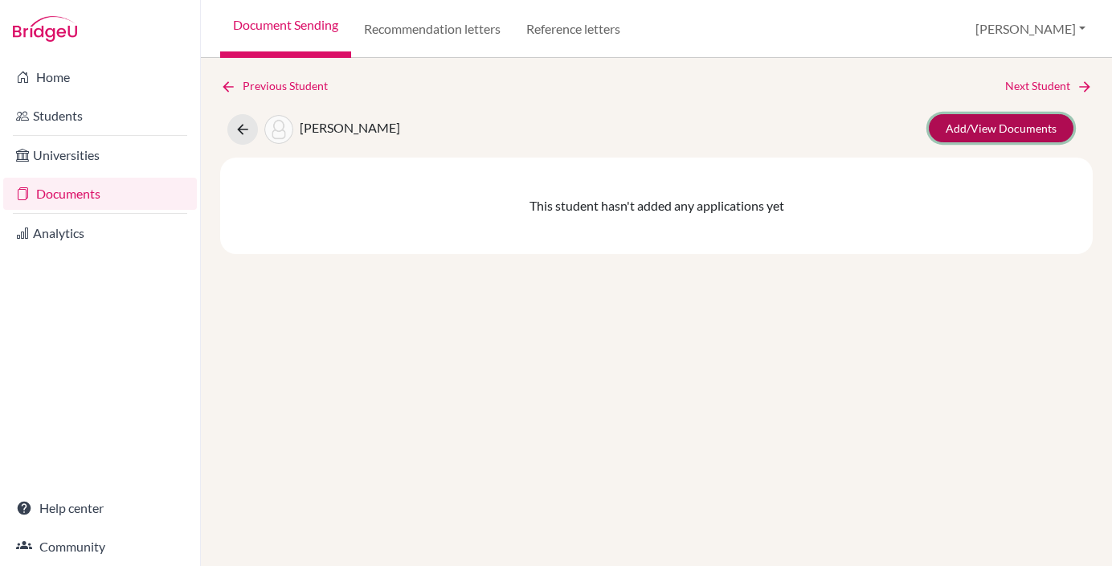
click at [990, 124] on link "Add/View Documents" at bounding box center [1001, 128] width 145 height 28
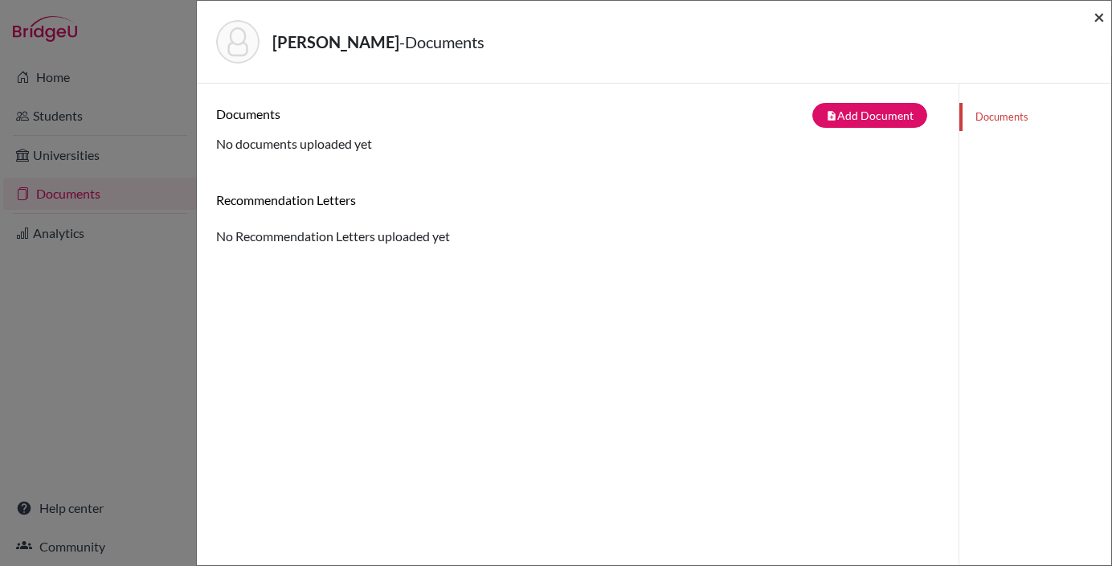
click at [1094, 17] on span "×" at bounding box center [1099, 16] width 11 height 23
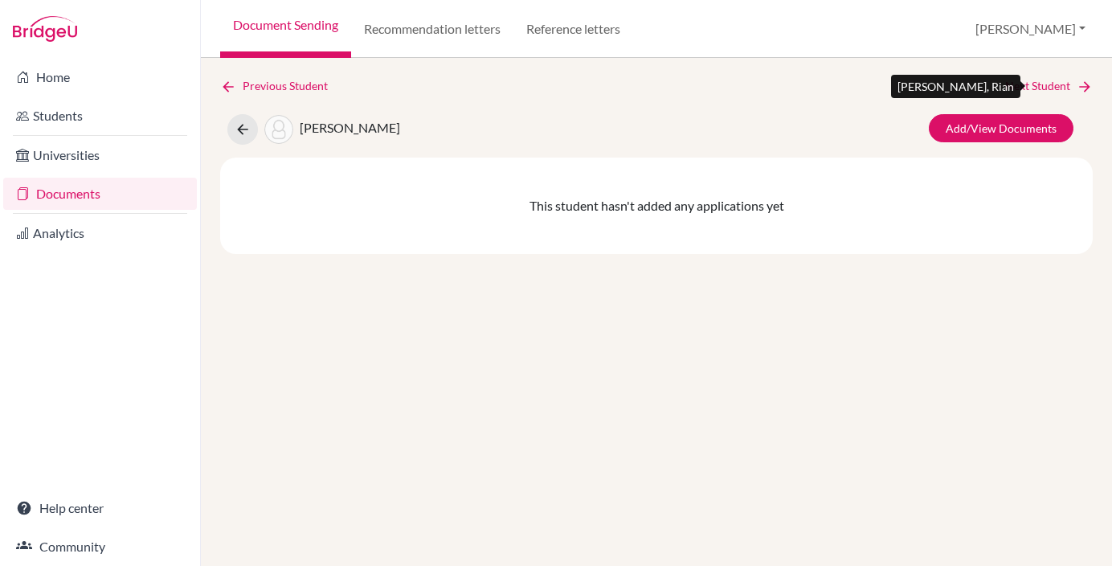
click at [1029, 88] on link "Next Student" at bounding box center [1050, 86] width 88 height 18
click at [80, 194] on link "Documents" at bounding box center [100, 194] width 194 height 32
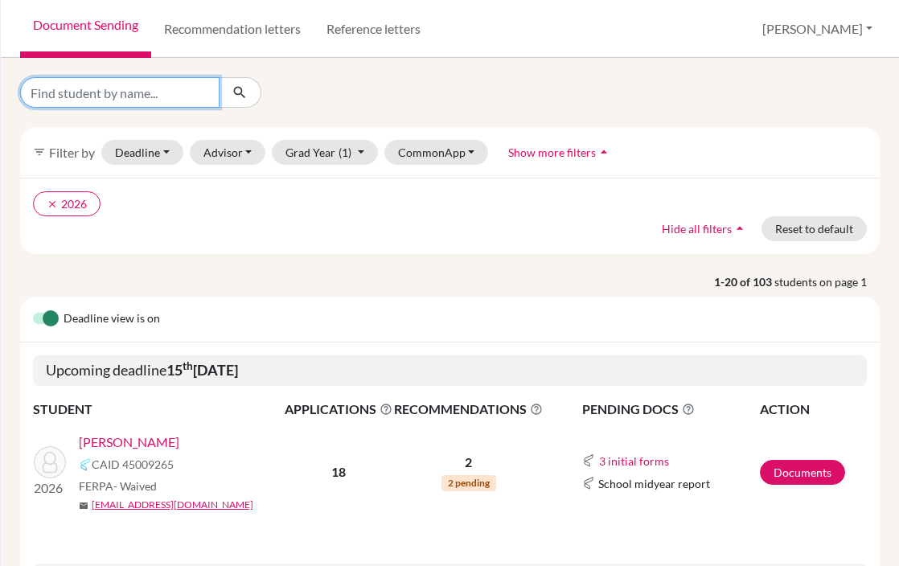
click at [107, 92] on input "Find student by name..." at bounding box center [119, 92] width 199 height 31
type input "NAHYAN"
click button "submit" at bounding box center [240, 92] width 43 height 31
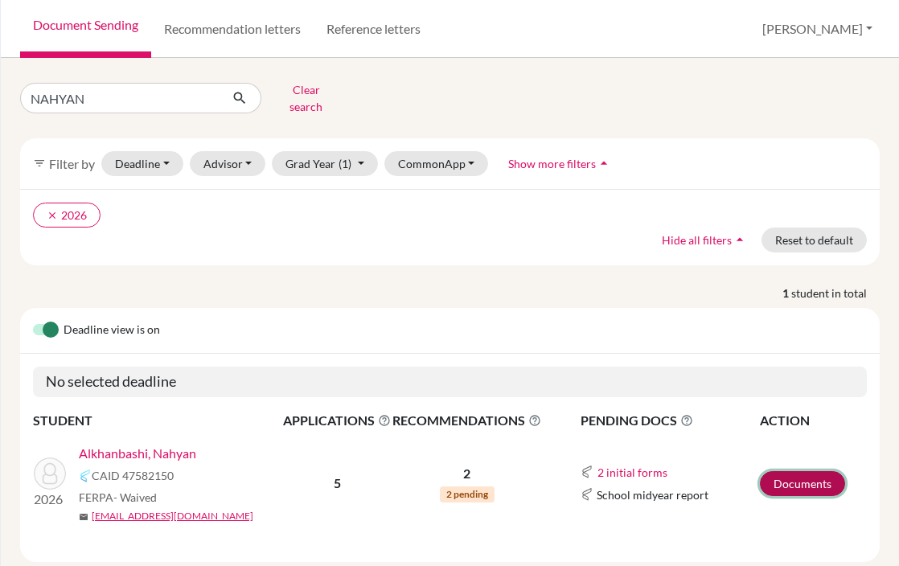
click at [810, 471] on link "Documents" at bounding box center [802, 483] width 85 height 25
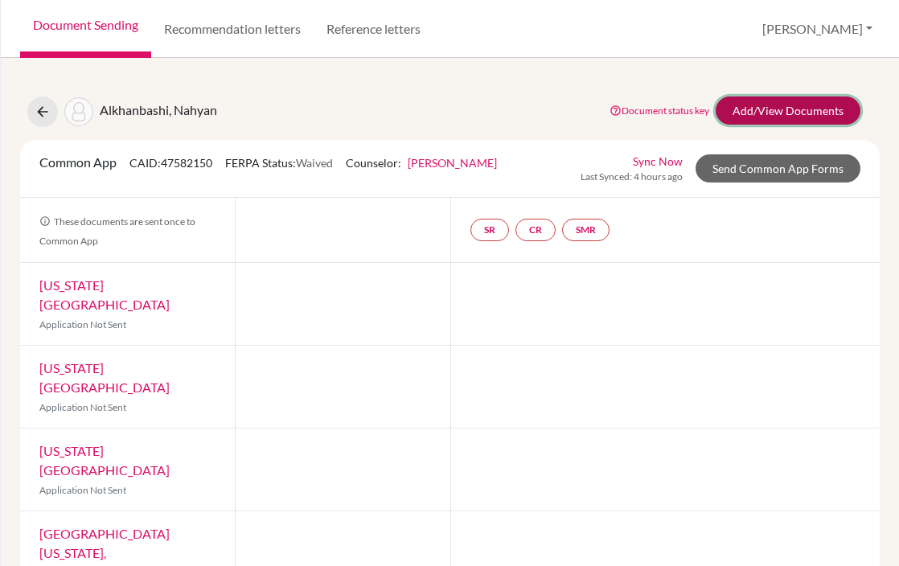
click at [768, 111] on link "Add/View Documents" at bounding box center [787, 110] width 145 height 28
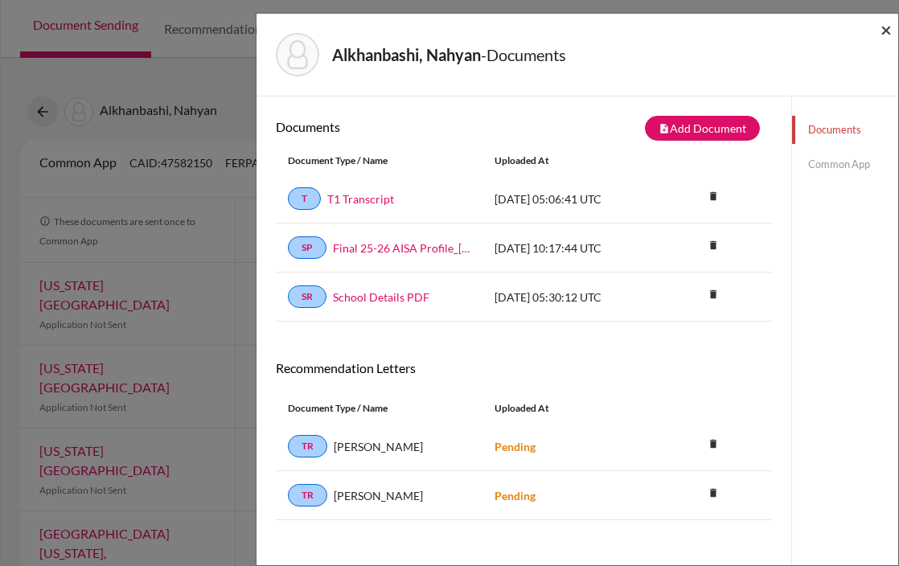
click at [887, 29] on span "×" at bounding box center [885, 29] width 11 height 23
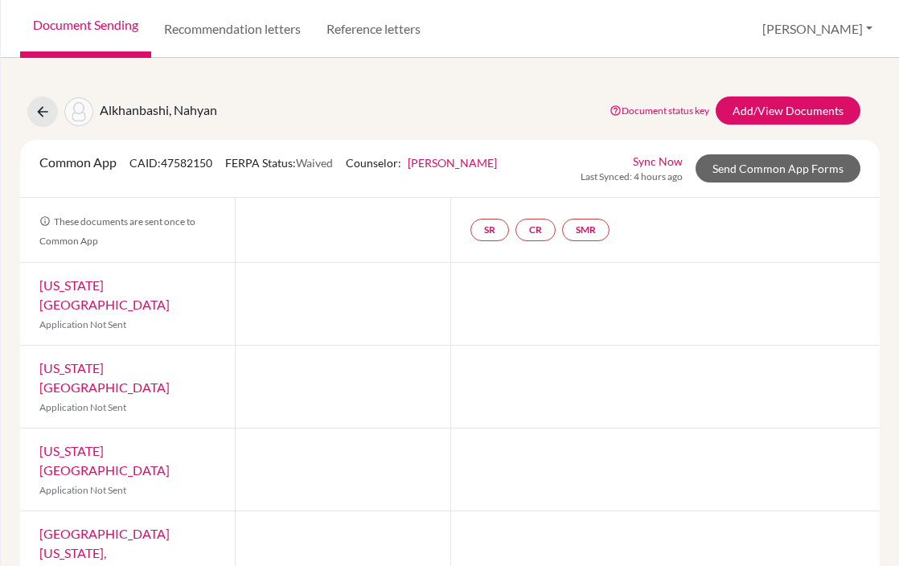
click at [83, 18] on link "Document Sending" at bounding box center [85, 29] width 131 height 58
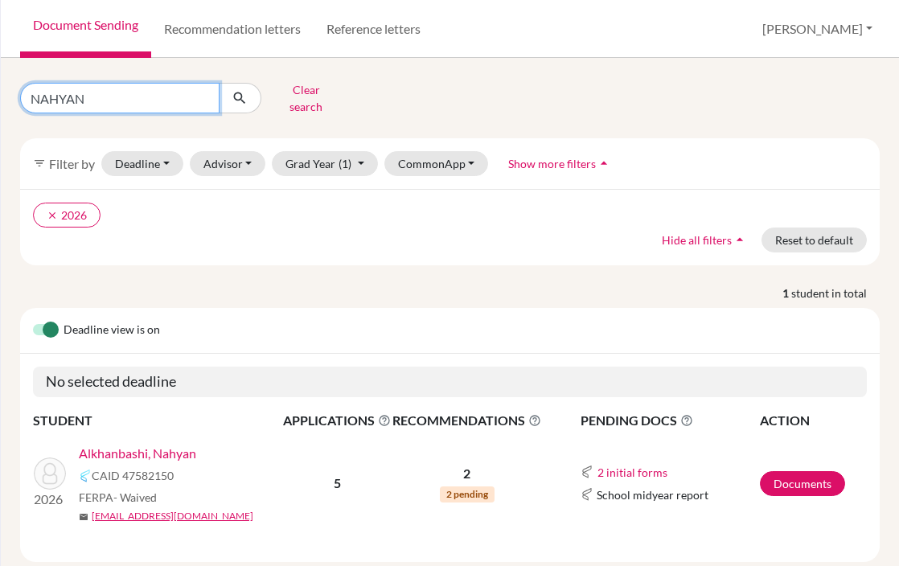
click at [50, 100] on input "NAHYAN" at bounding box center [119, 98] width 199 height 31
type input "rahaf"
click button "submit" at bounding box center [240, 98] width 43 height 31
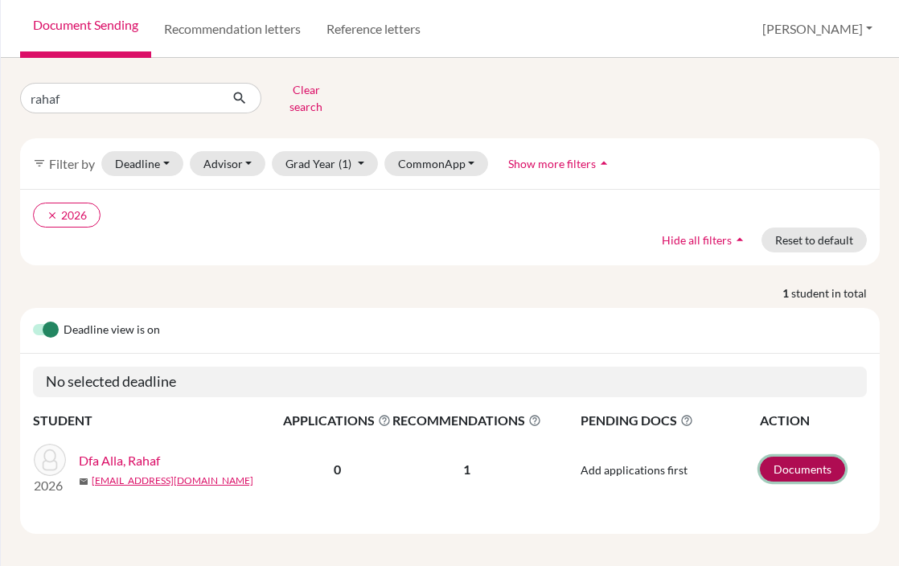
click at [811, 457] on link "Documents" at bounding box center [802, 469] width 85 height 25
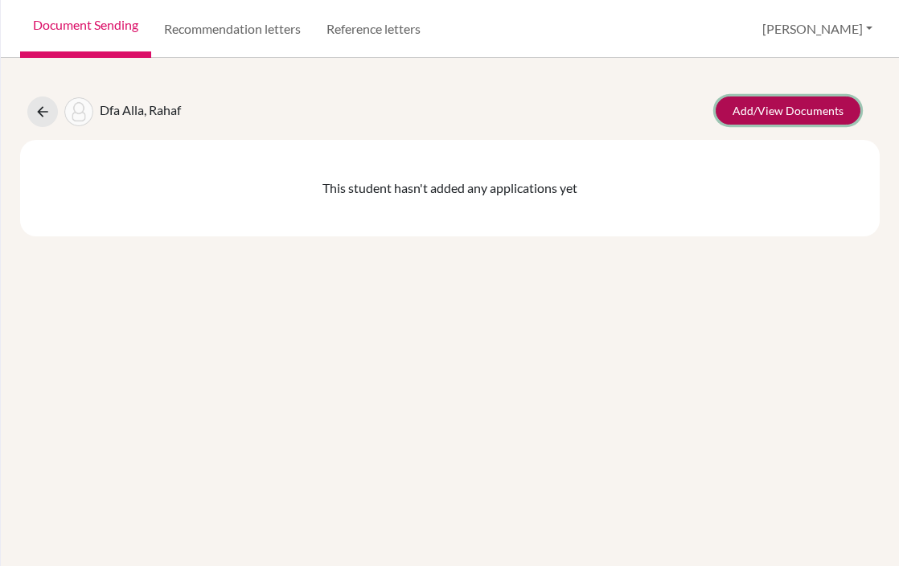
click at [801, 109] on link "Add/View Documents" at bounding box center [787, 110] width 145 height 28
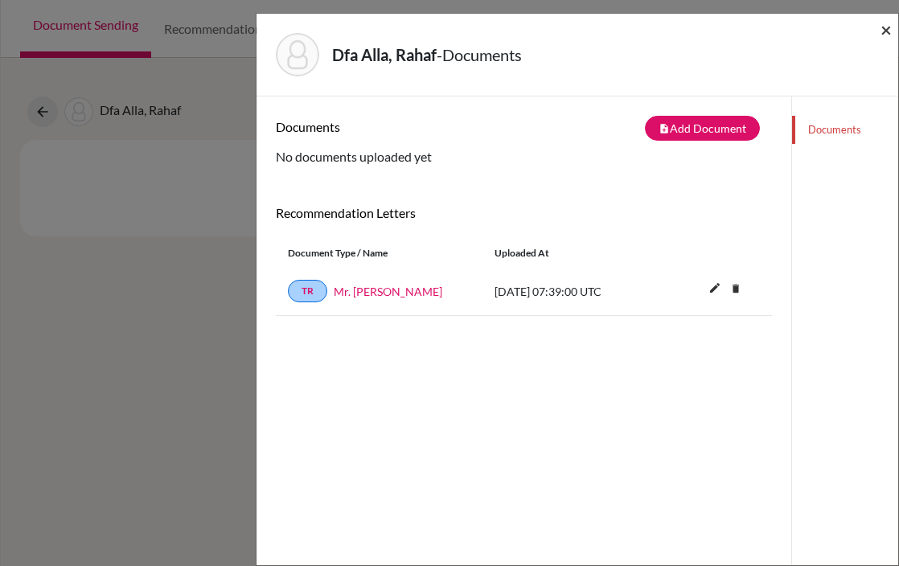
click at [889, 27] on span "×" at bounding box center [885, 29] width 11 height 23
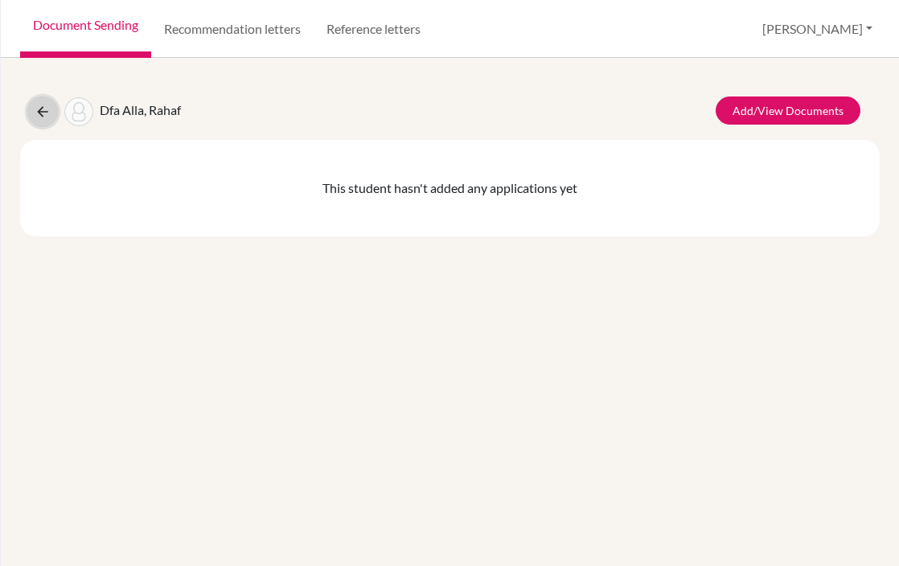
click at [39, 113] on icon at bounding box center [43, 112] width 16 height 16
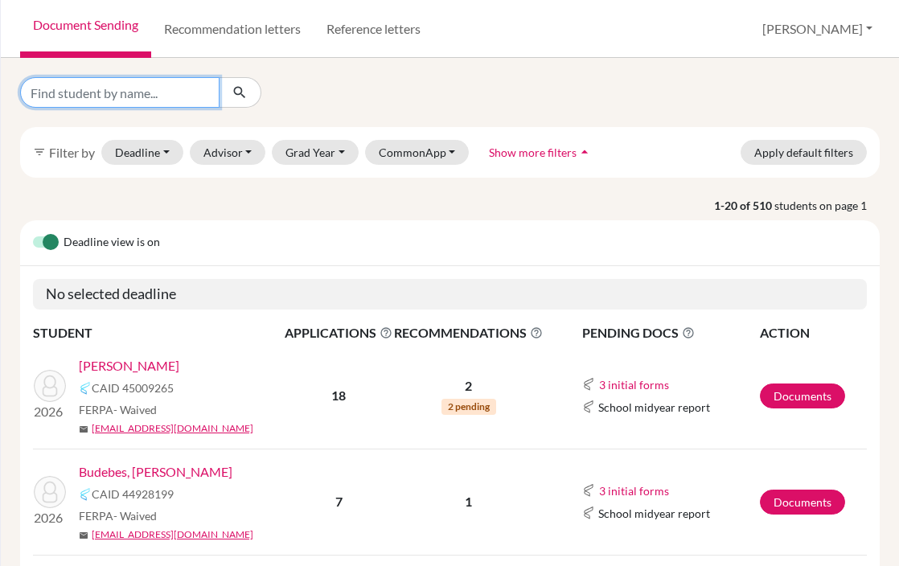
click at [132, 93] on input "Find student by name..." at bounding box center [119, 92] width 199 height 31
type input "salma"
click button "submit" at bounding box center [240, 92] width 43 height 31
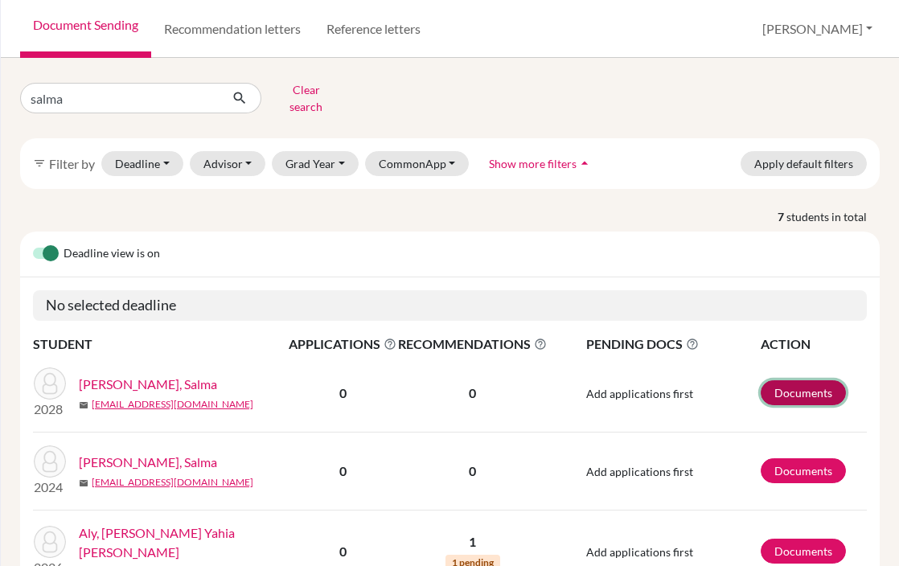
click at [803, 383] on link "Documents" at bounding box center [802, 392] width 85 height 25
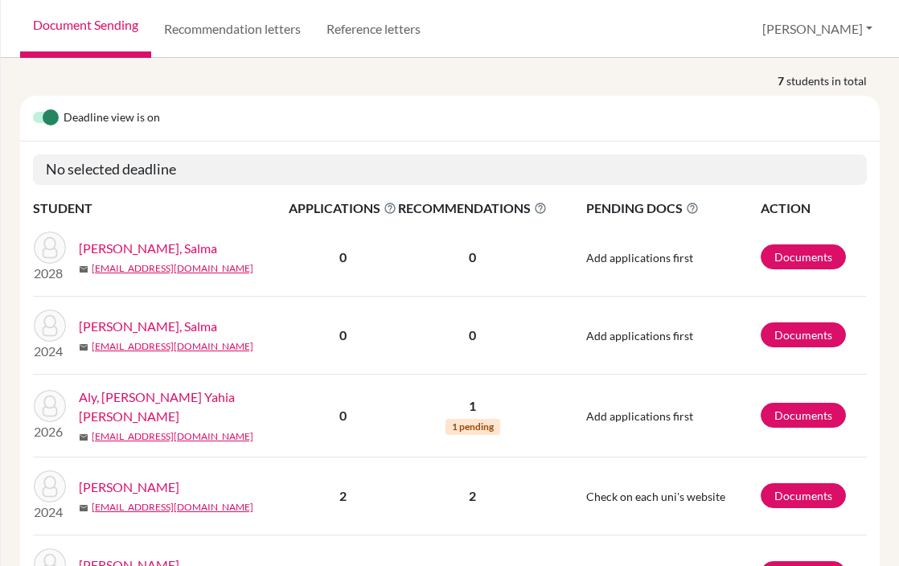
scroll to position [145, 0]
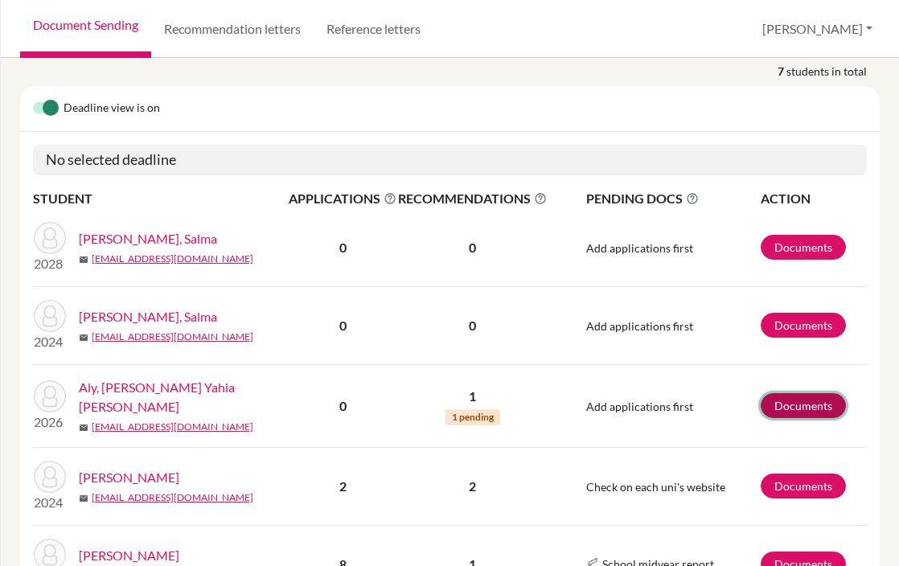
click at [794, 393] on link "Documents" at bounding box center [802, 405] width 85 height 25
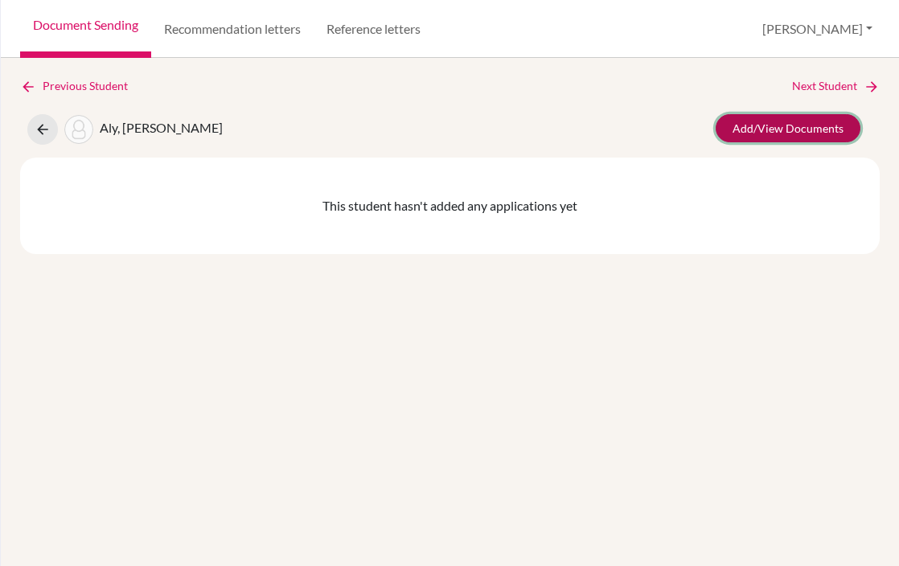
click at [793, 132] on link "Add/View Documents" at bounding box center [787, 128] width 145 height 28
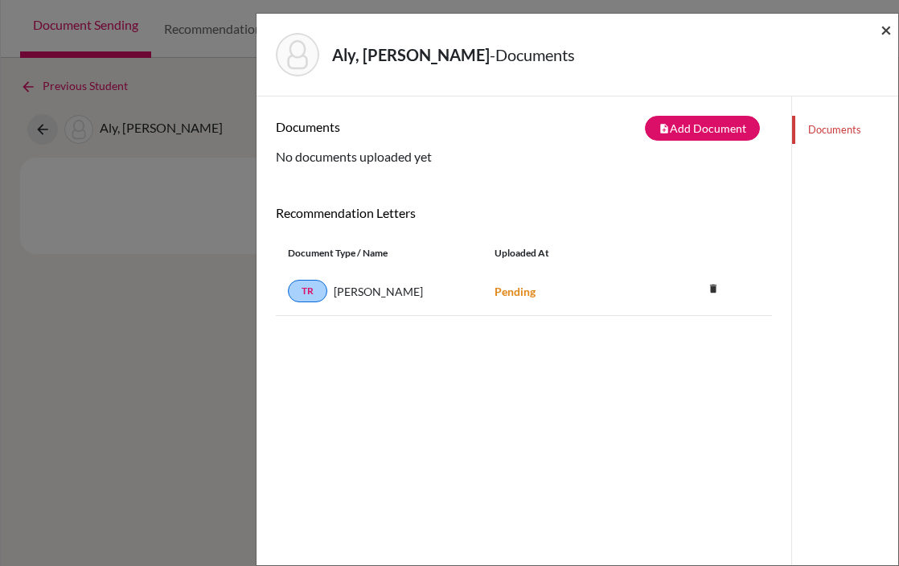
click at [884, 27] on span "×" at bounding box center [885, 29] width 11 height 23
click at [885, 32] on span "×" at bounding box center [885, 29] width 11 height 23
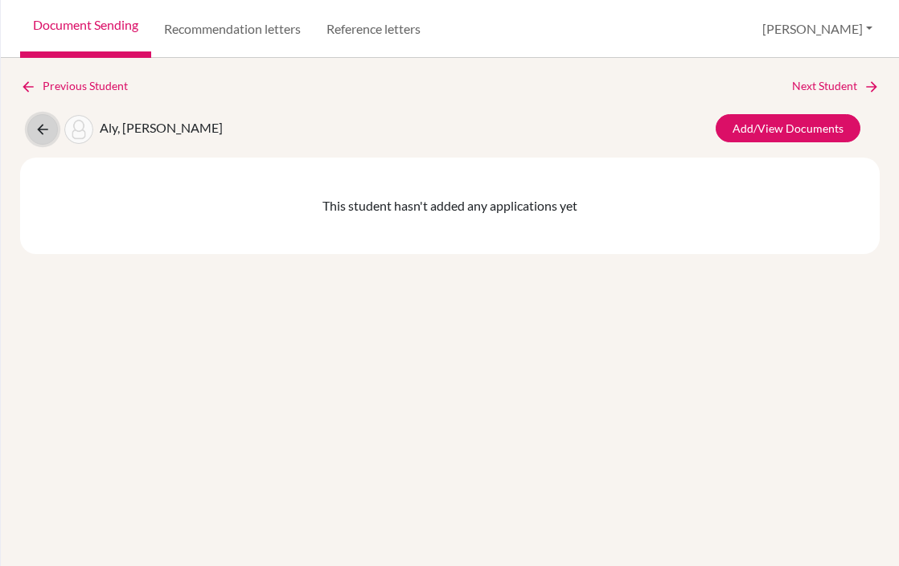
click at [43, 121] on icon at bounding box center [43, 129] width 16 height 16
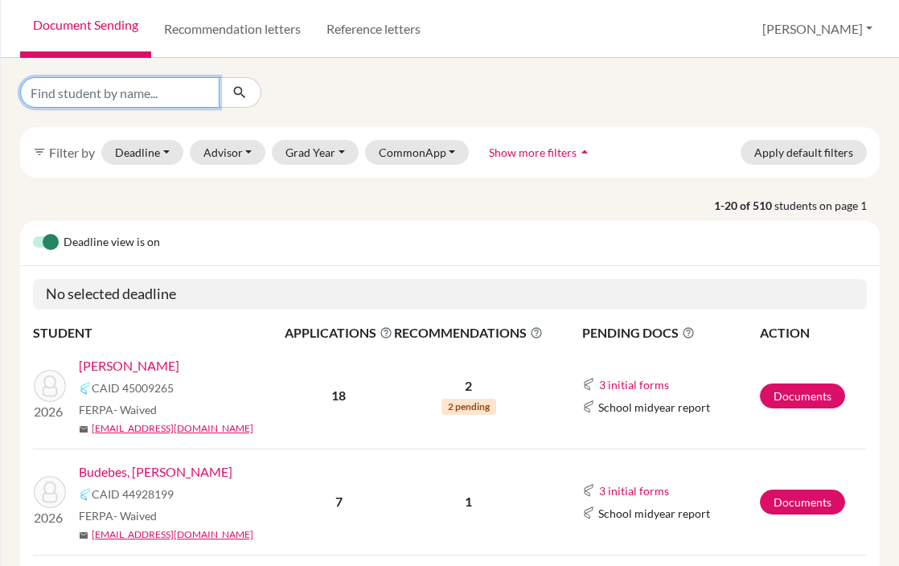
click at [107, 91] on input "Find student by name..." at bounding box center [119, 92] width 199 height 31
type input "[PERSON_NAME]"
click button "submit" at bounding box center [240, 92] width 43 height 31
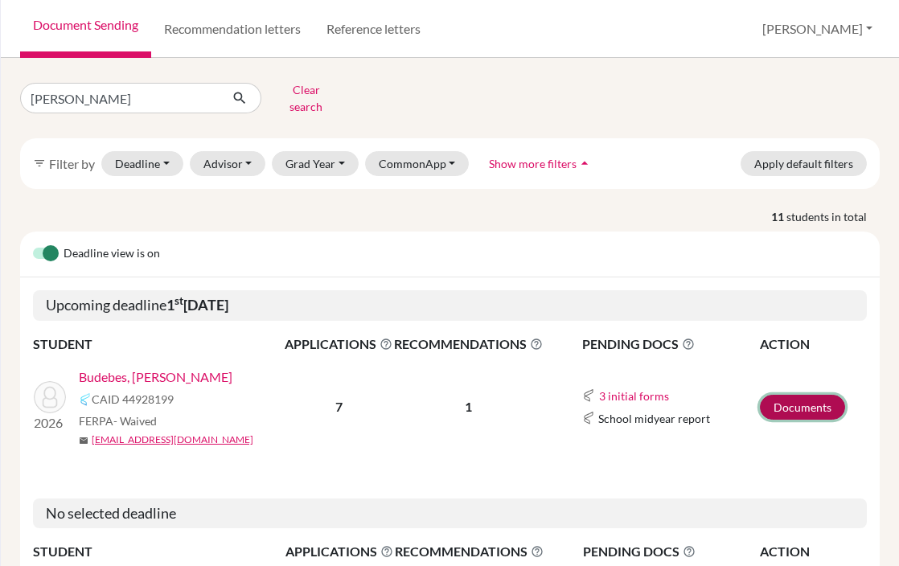
click at [809, 395] on link "Documents" at bounding box center [802, 407] width 85 height 25
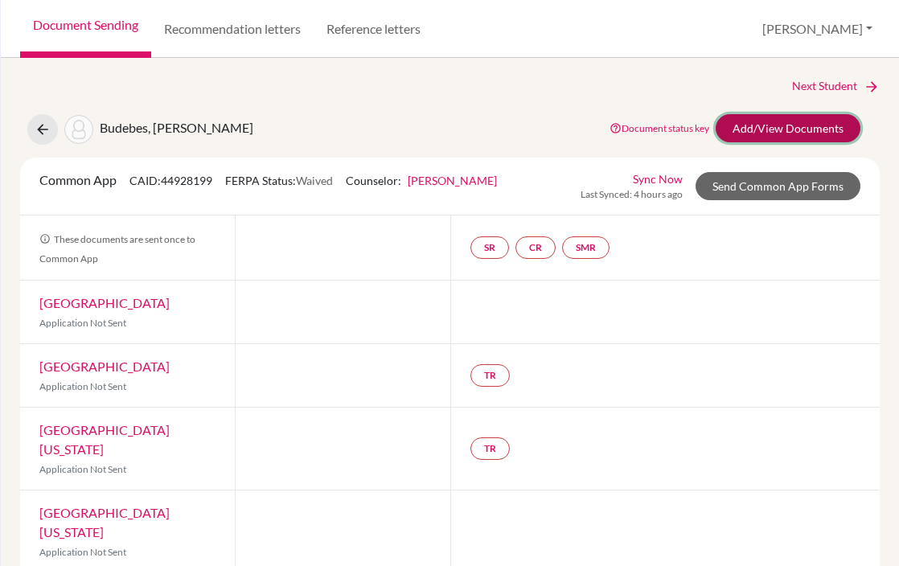
click at [792, 129] on link "Add/View Documents" at bounding box center [787, 128] width 145 height 28
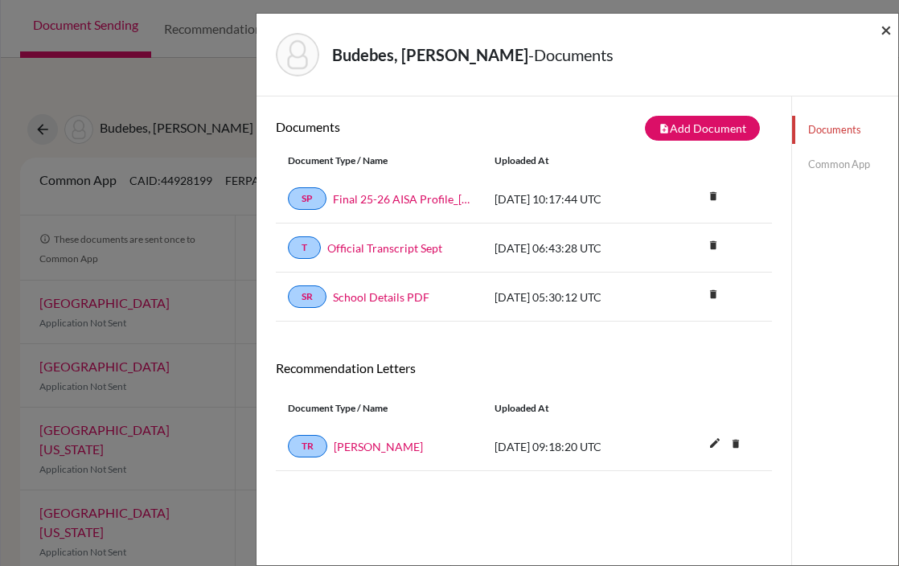
click at [886, 32] on span "×" at bounding box center [885, 29] width 11 height 23
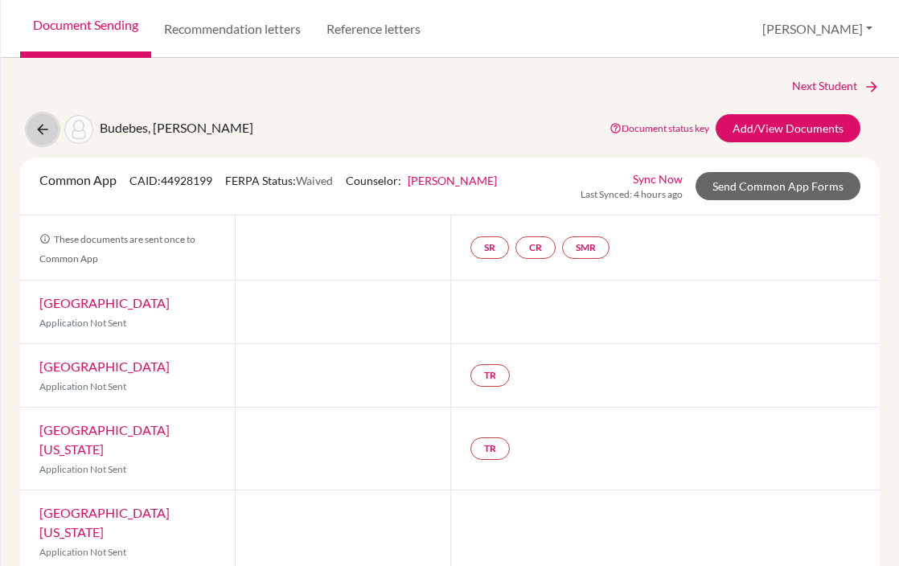
click at [43, 125] on icon at bounding box center [43, 129] width 16 height 16
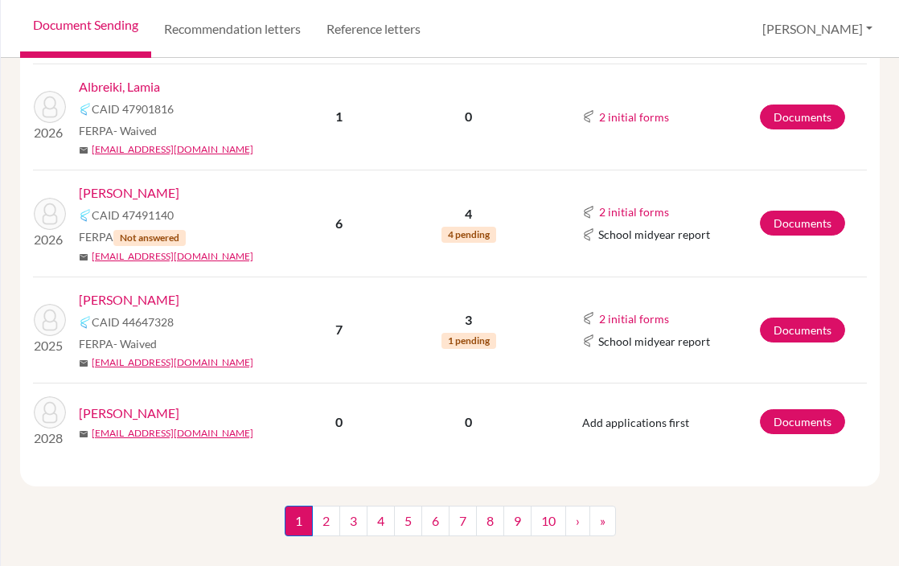
scroll to position [696, 0]
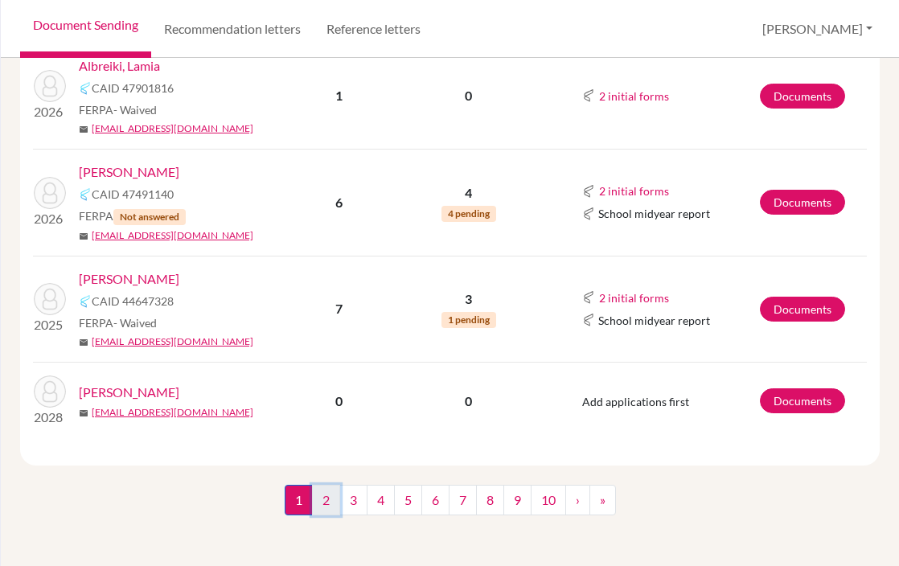
click at [324, 498] on link "2" at bounding box center [326, 500] width 28 height 31
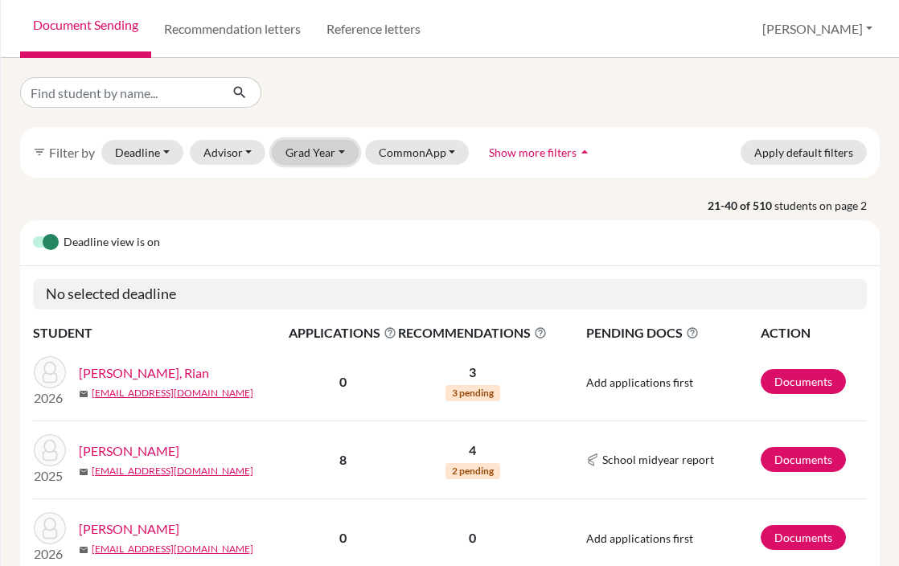
click at [339, 153] on button "Grad Year" at bounding box center [315, 152] width 87 height 25
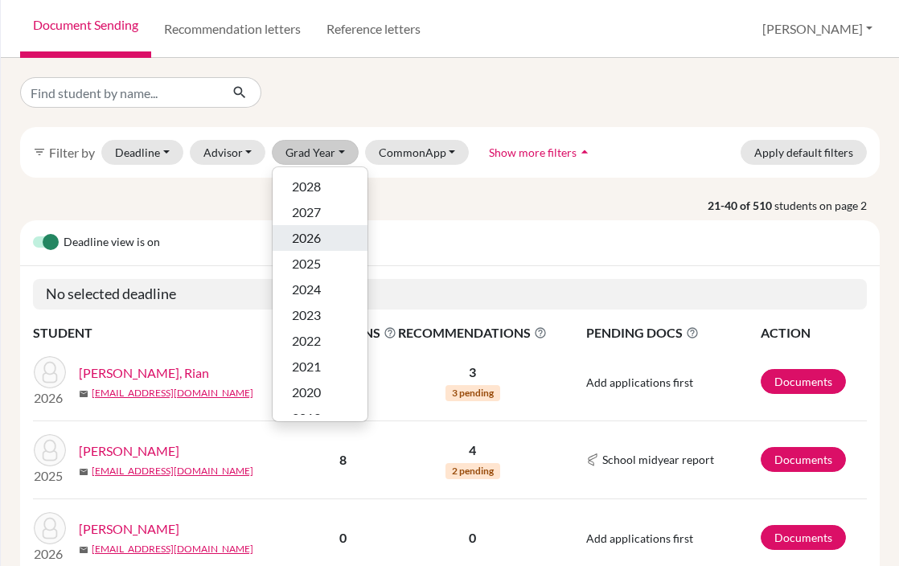
click at [313, 244] on span "2026" at bounding box center [306, 237] width 29 height 19
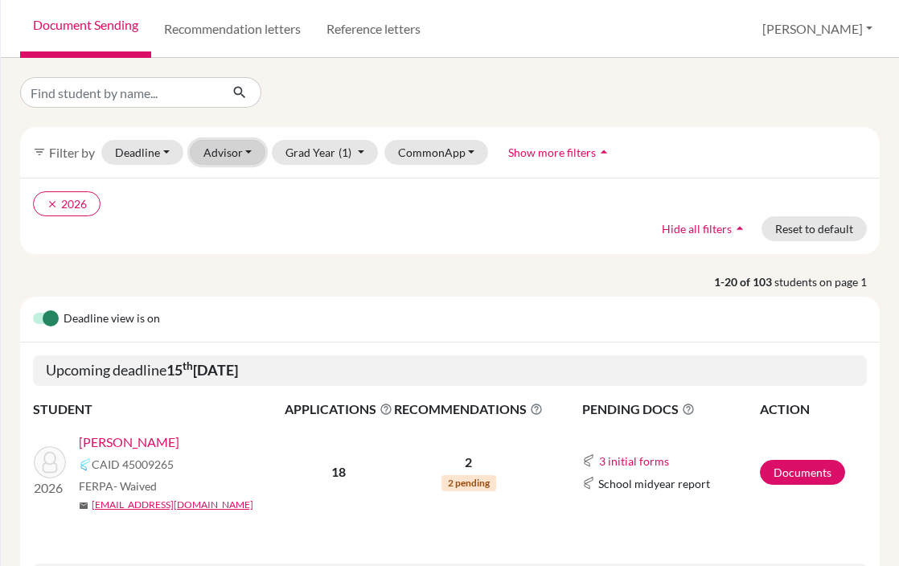
click at [236, 150] on button "Advisor" at bounding box center [228, 152] width 76 height 25
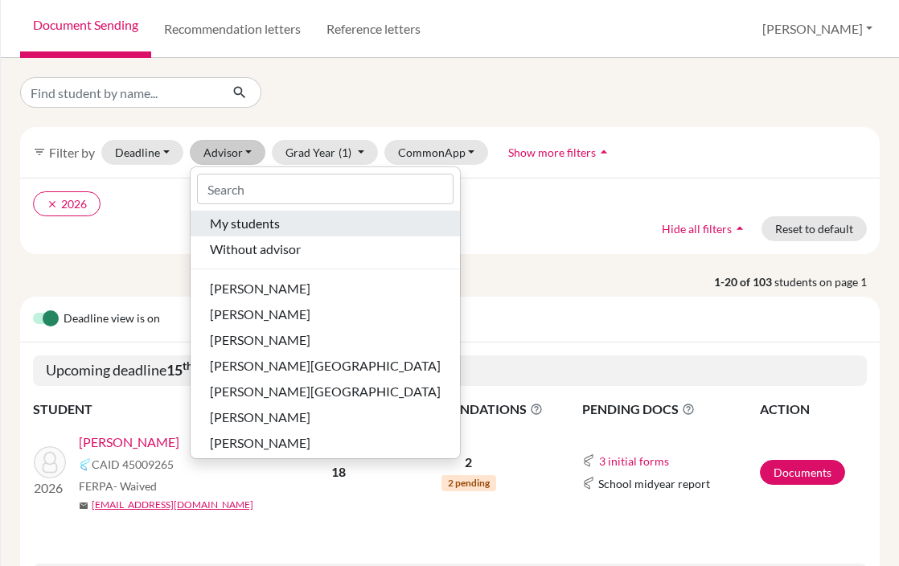
click at [261, 225] on span "My students" at bounding box center [245, 223] width 70 height 19
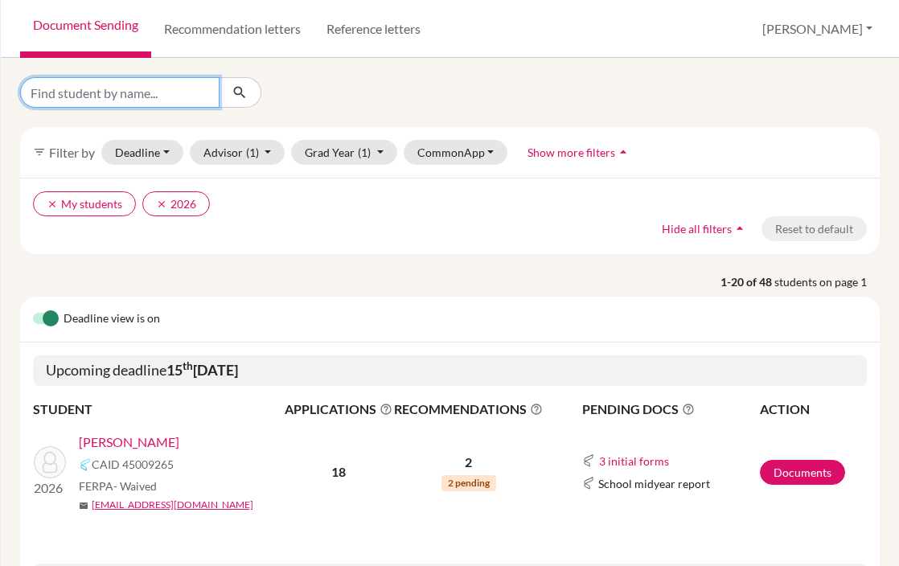
click at [92, 92] on input "Find student by name..." at bounding box center [119, 92] width 199 height 31
click at [101, 96] on input "Find student by name..." at bounding box center [119, 92] width 199 height 31
type input "50859"
click button "submit" at bounding box center [240, 92] width 43 height 31
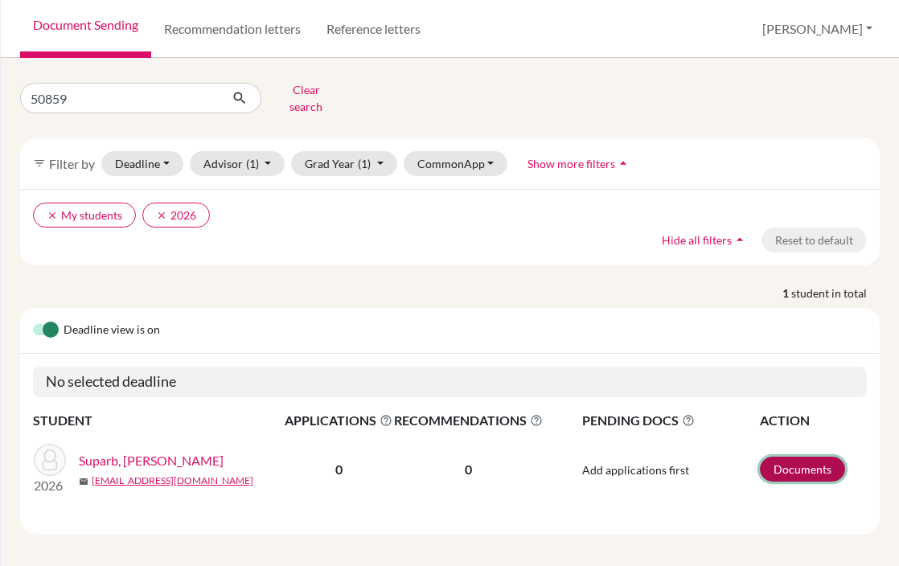
click at [801, 457] on link "Documents" at bounding box center [802, 469] width 85 height 25
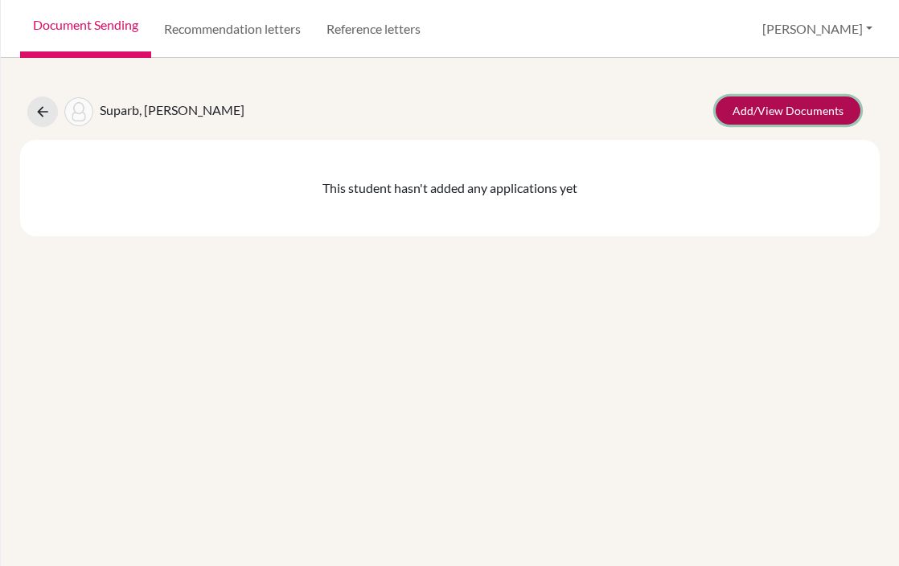
click at [779, 116] on link "Add/View Documents" at bounding box center [787, 110] width 145 height 28
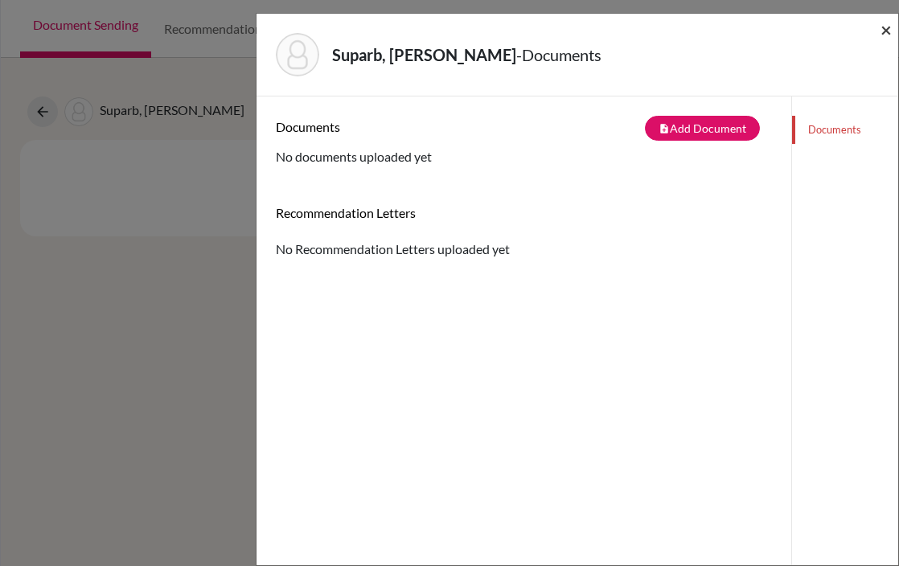
click at [884, 29] on span "×" at bounding box center [885, 29] width 11 height 23
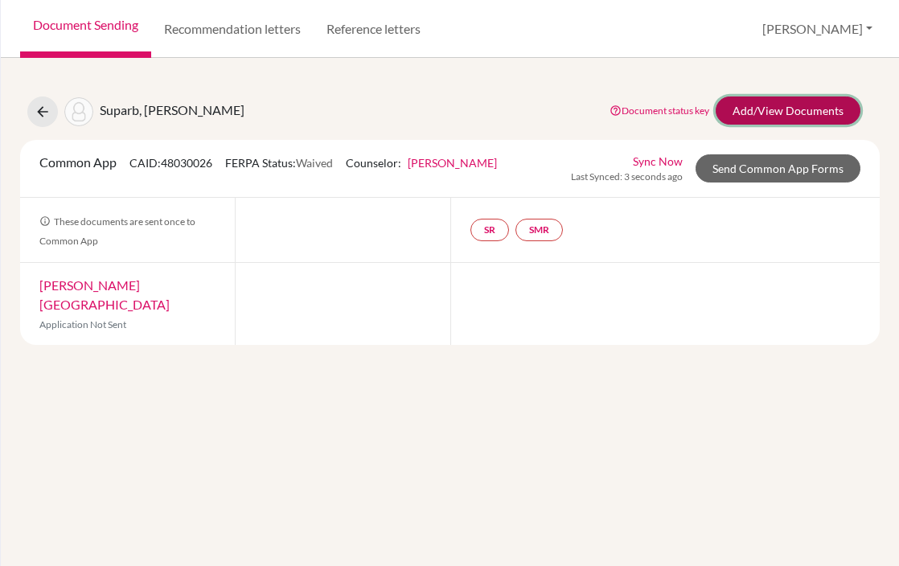
click at [779, 109] on link "Add/View Documents" at bounding box center [787, 110] width 145 height 28
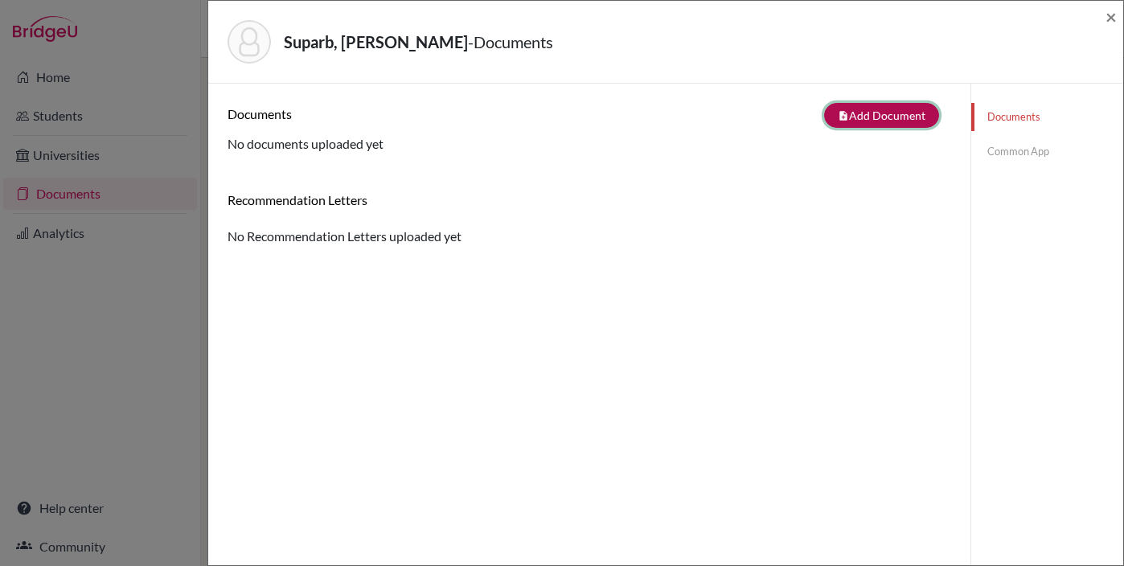
click at [882, 112] on button "note_add Add Document" at bounding box center [881, 115] width 115 height 25
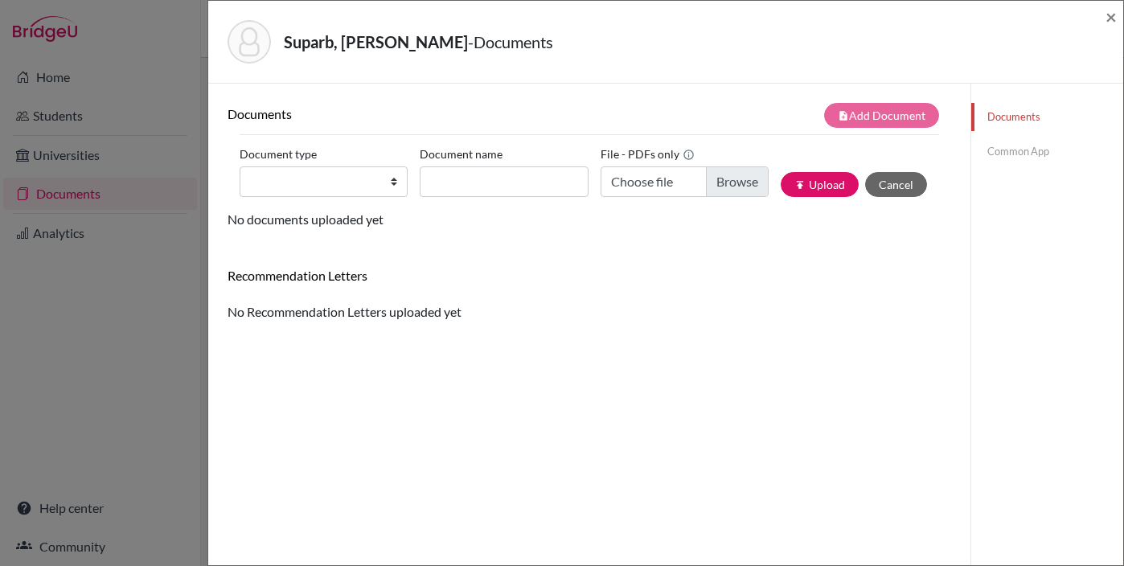
click at [898, 154] on link "Common App" at bounding box center [1047, 151] width 152 height 28
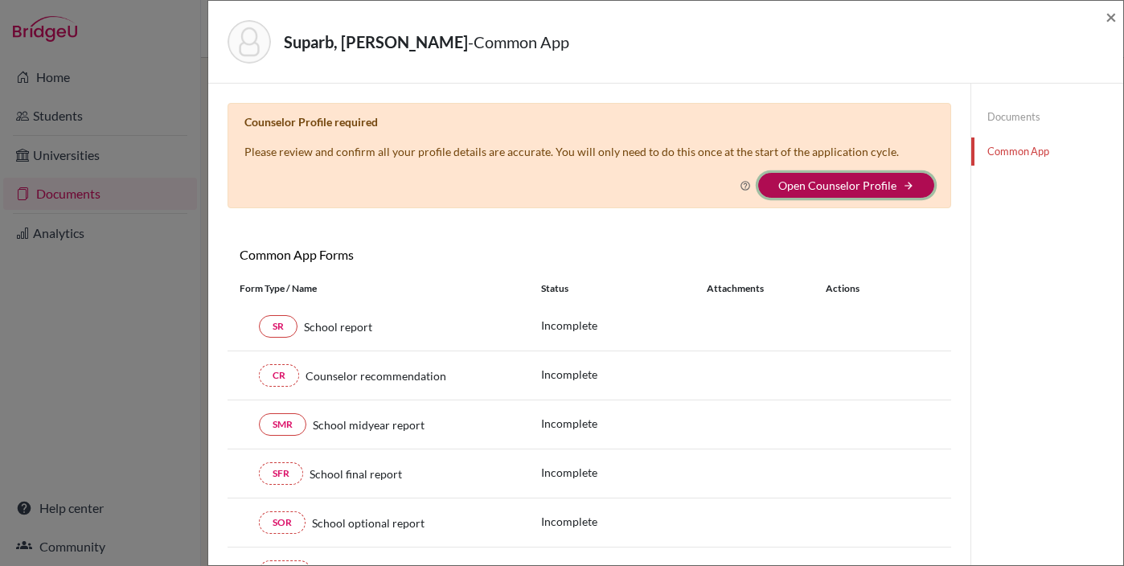
click at [838, 192] on button "Open Counselor Profile arrow_forward" at bounding box center [846, 185] width 176 height 25
click at [870, 181] on link "Open Counselor Profile" at bounding box center [837, 185] width 118 height 14
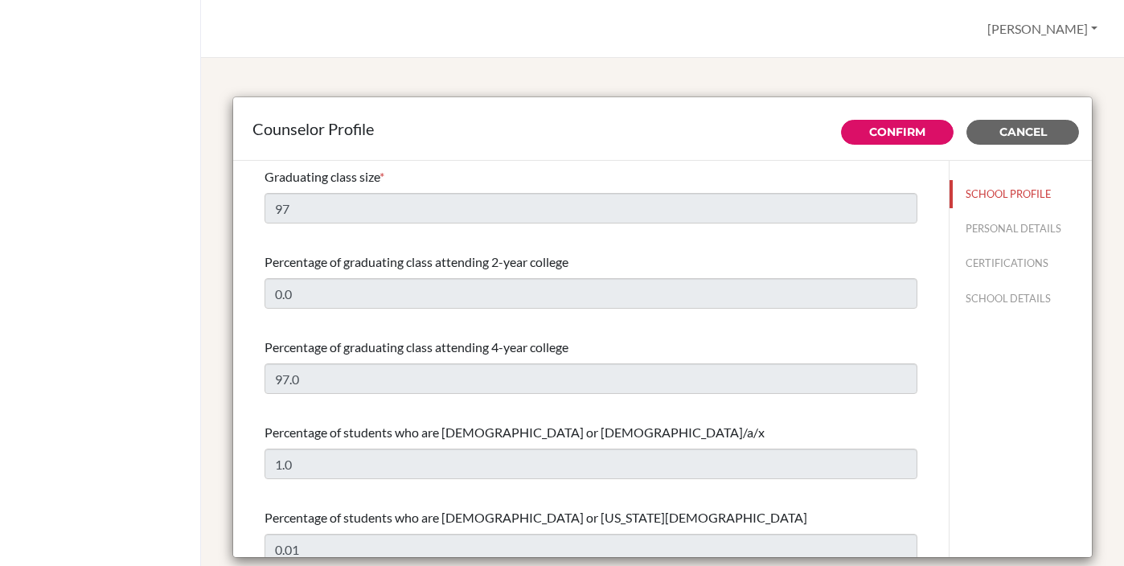
select select "1"
select select "350637"
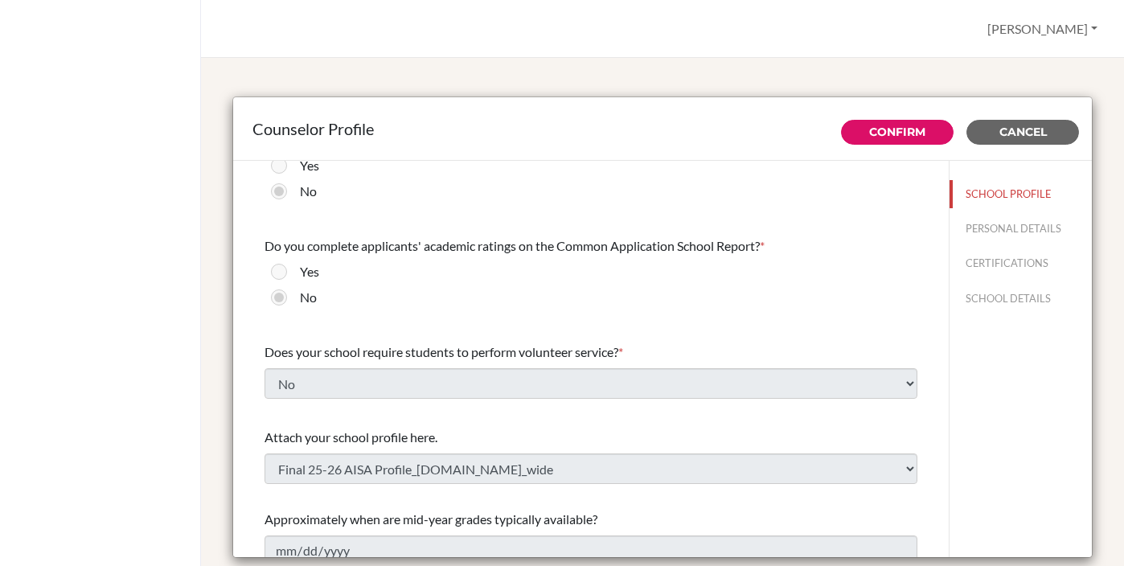
scroll to position [1784, 0]
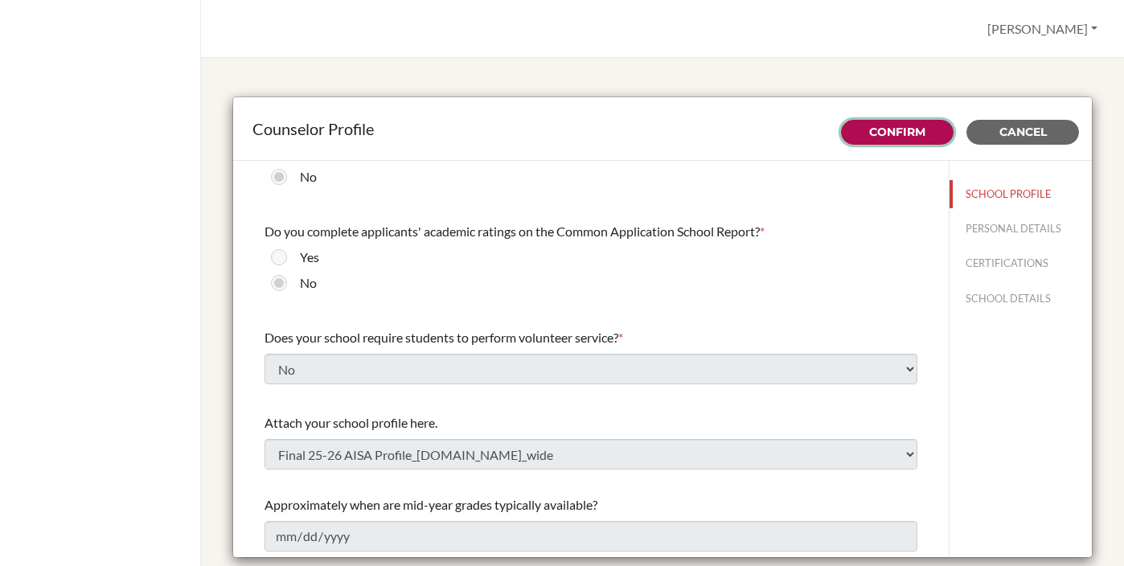
click at [900, 130] on link "Confirm" at bounding box center [897, 132] width 56 height 14
